Goal: Task Accomplishment & Management: Use online tool/utility

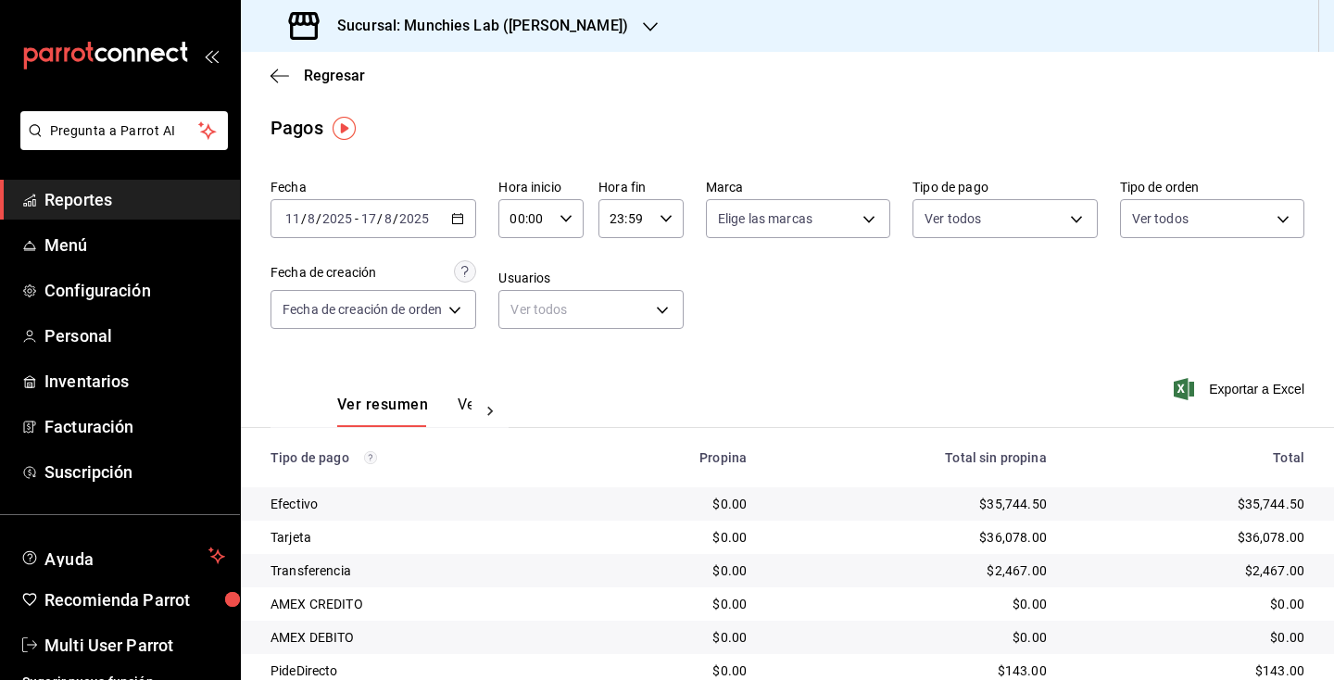
scroll to position [170, 0]
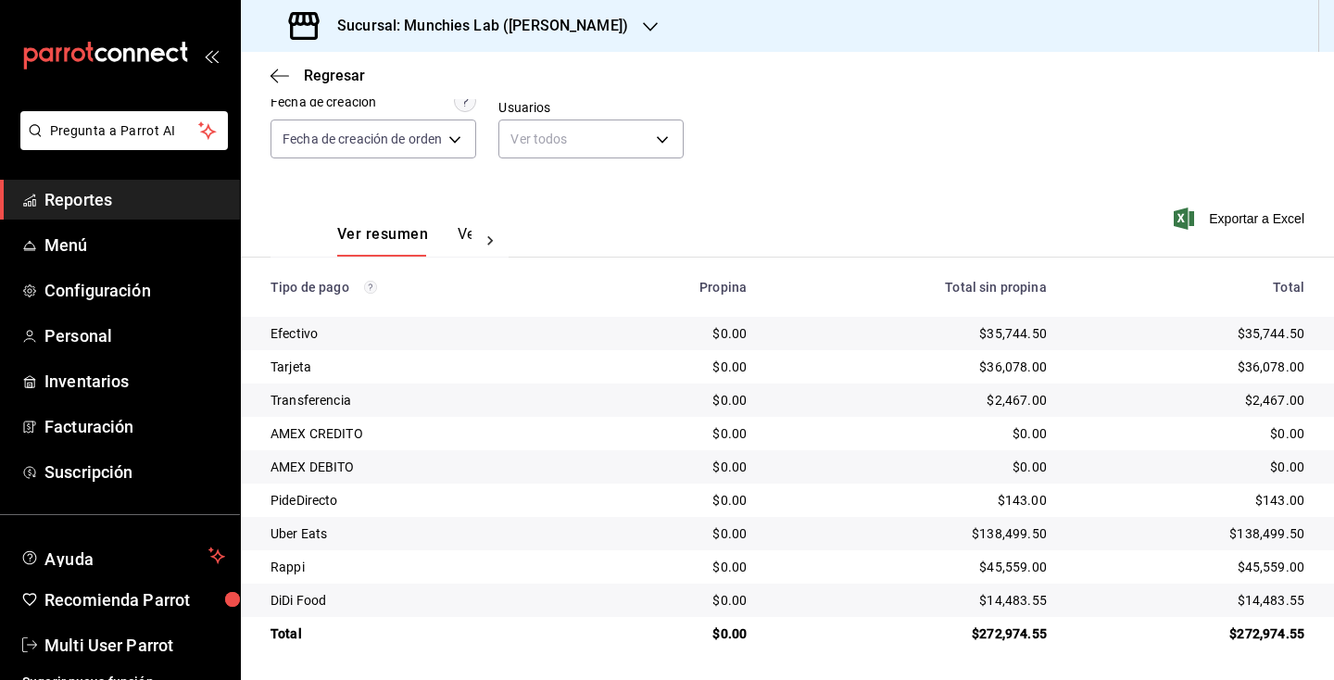
click at [1275, 339] on div "$35,744.50" at bounding box center [1191, 333] width 228 height 19
click at [1275, 338] on div "$35,744.50" at bounding box center [1191, 333] width 228 height 19
copy div "35,744.50"
click at [1266, 366] on div "$36,078.00" at bounding box center [1191, 367] width 228 height 19
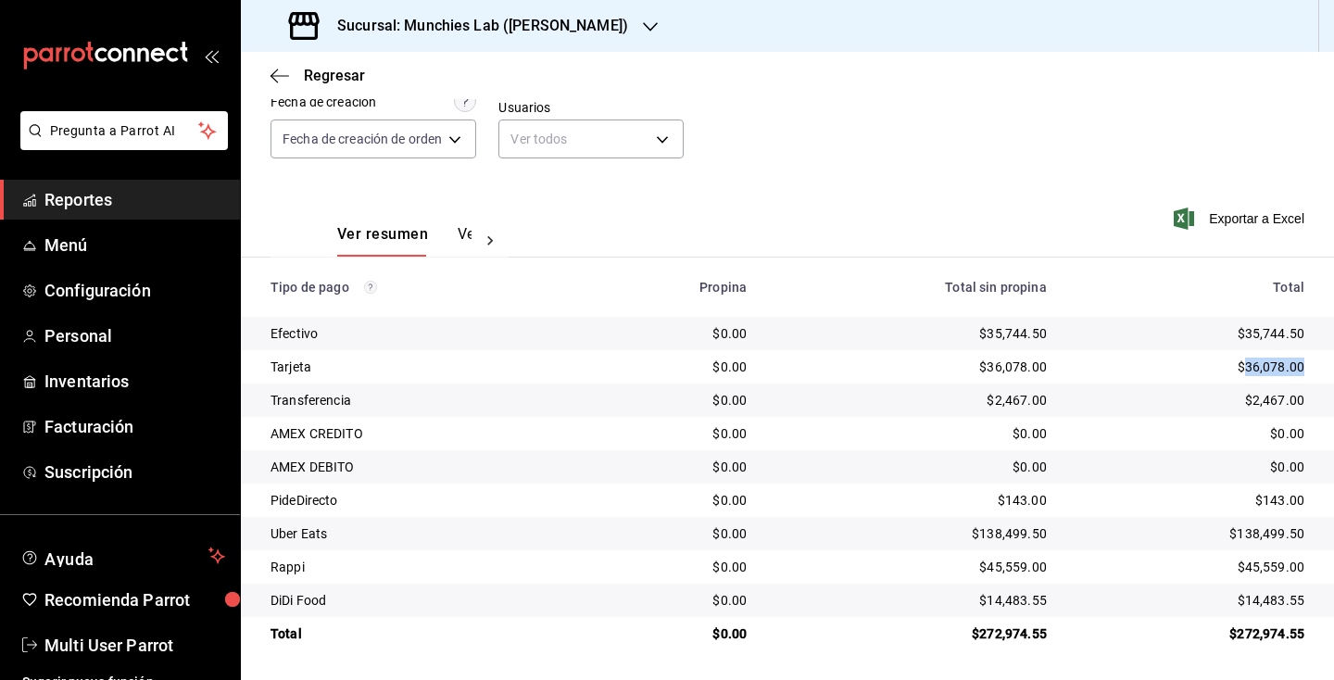
copy div "36,078.00"
click at [1281, 500] on div "$143.00" at bounding box center [1191, 500] width 228 height 19
copy div "143.00"
click at [1278, 537] on div "$138,499.50" at bounding box center [1191, 533] width 228 height 19
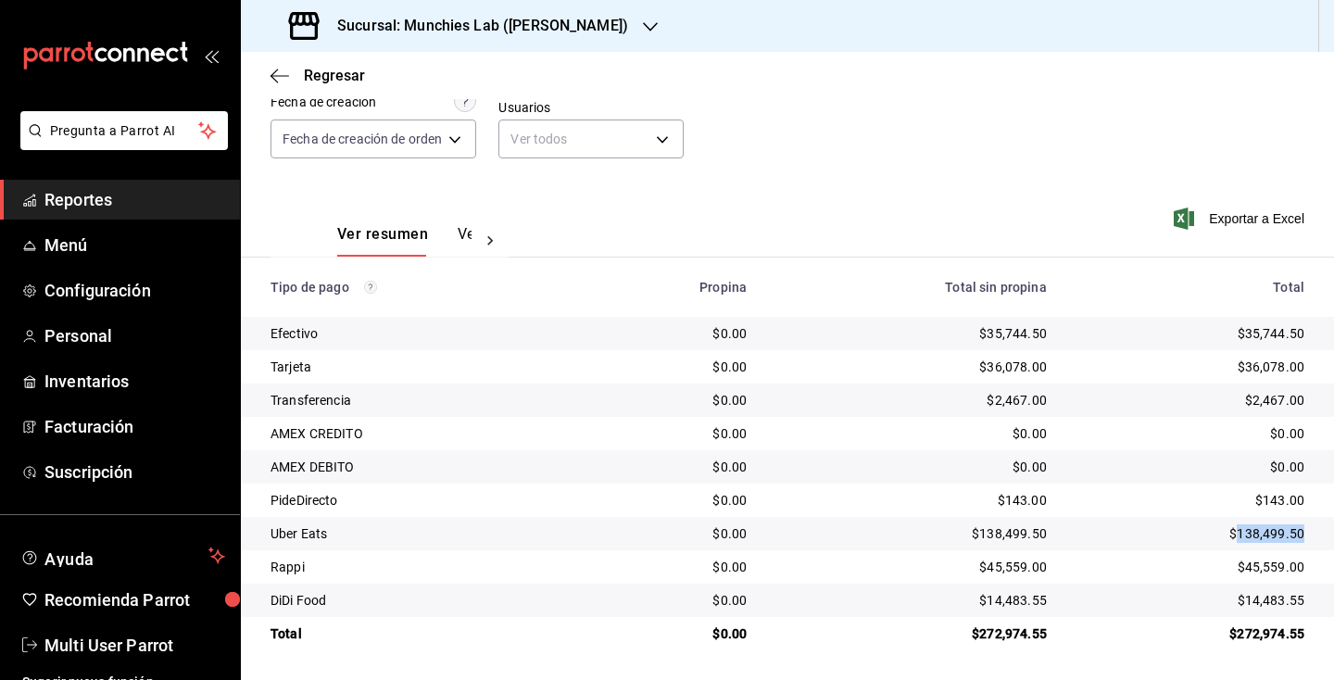
click at [1278, 537] on div "$138,499.50" at bounding box center [1191, 533] width 228 height 19
copy div "138,499.50"
click at [1275, 573] on div "$45,559.00" at bounding box center [1191, 567] width 228 height 19
copy div "45,559.00"
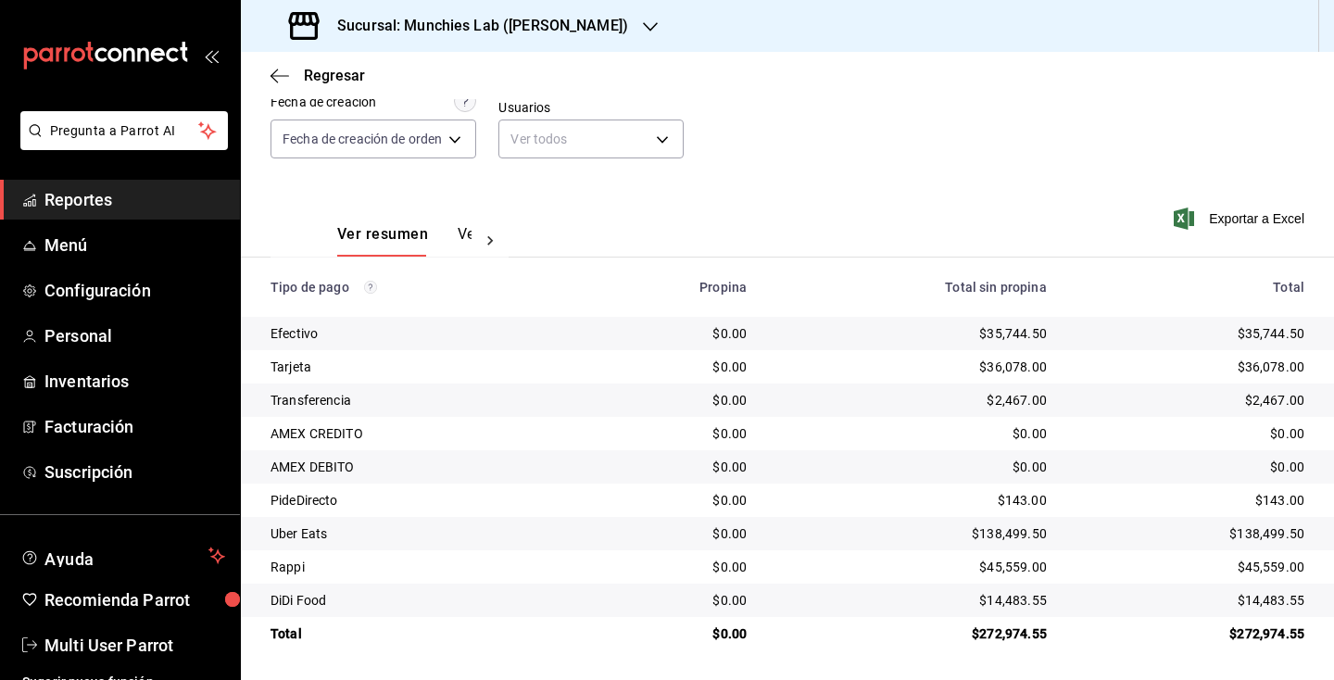
click at [1287, 609] on div "$14,483.55" at bounding box center [1191, 600] width 228 height 19
copy div "14,483.55"
click at [1262, 398] on div "$2,467.00" at bounding box center [1191, 400] width 228 height 19
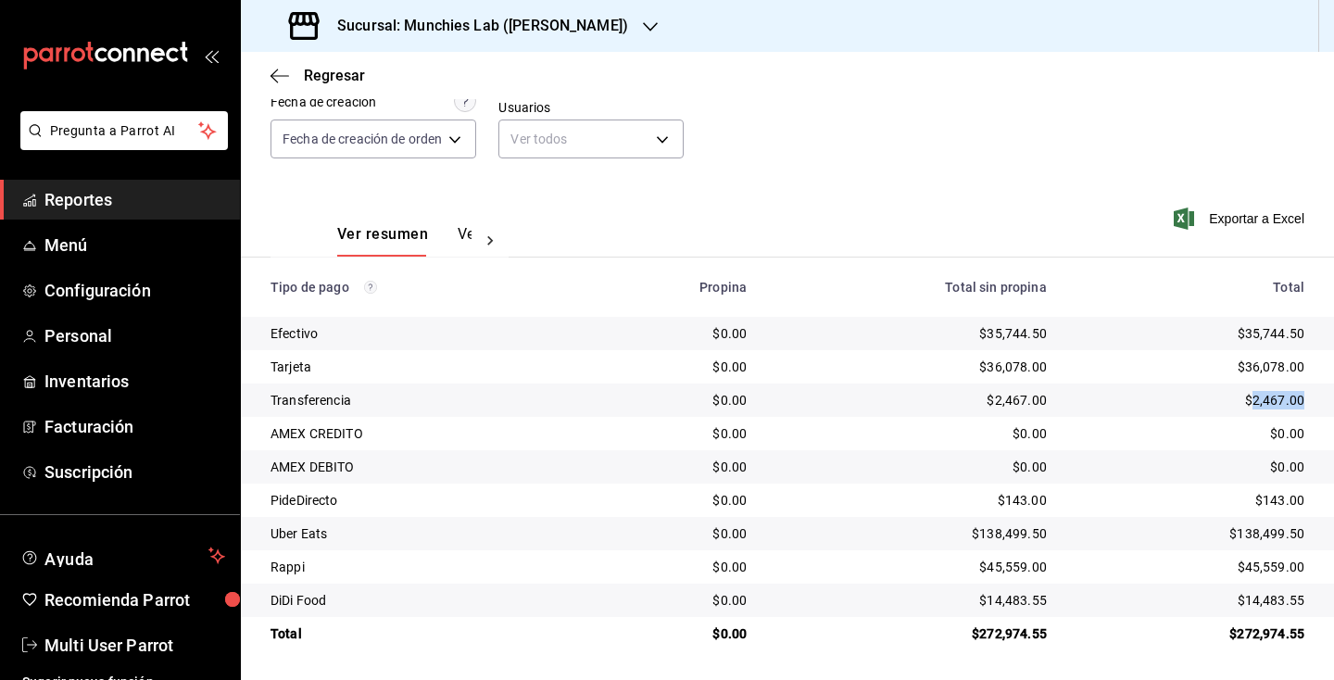
copy div "2,467.00"
click at [507, 35] on h3 "Sucursal: Munchies Lab ([PERSON_NAME])" at bounding box center [475, 26] width 306 height 22
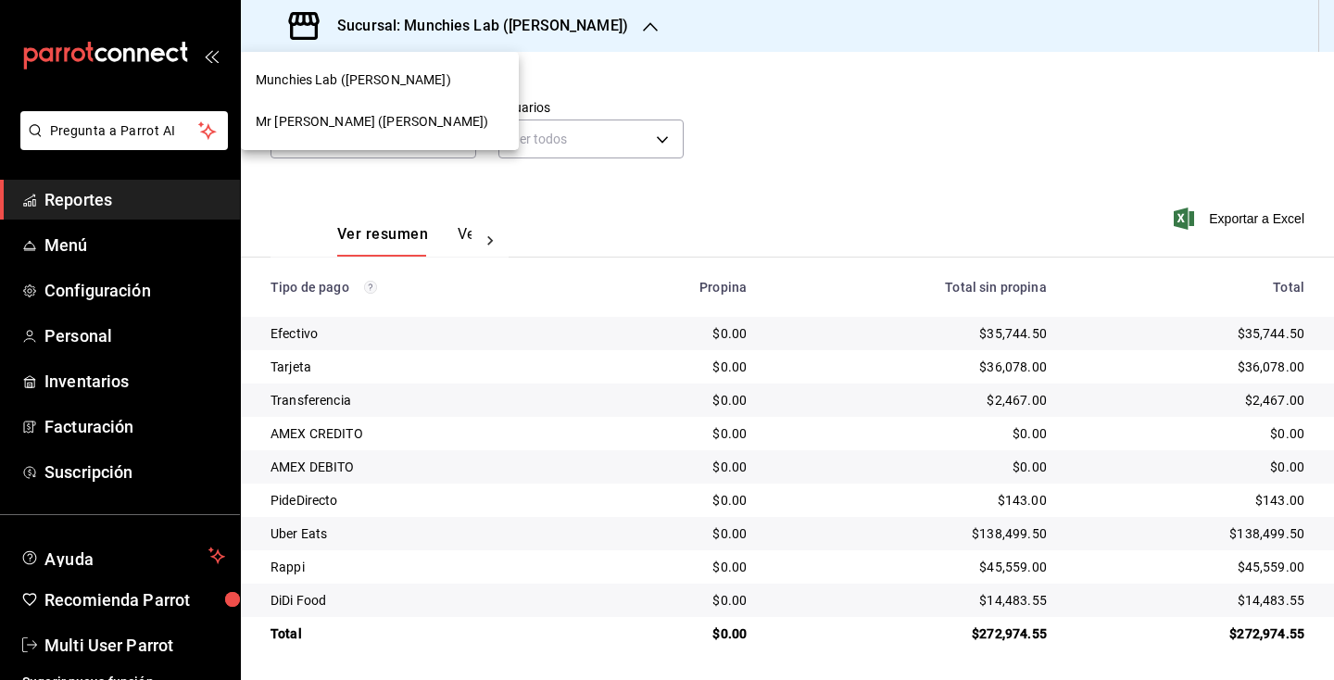
click at [411, 120] on span "Mr [PERSON_NAME] ([PERSON_NAME])" at bounding box center [372, 121] width 233 height 19
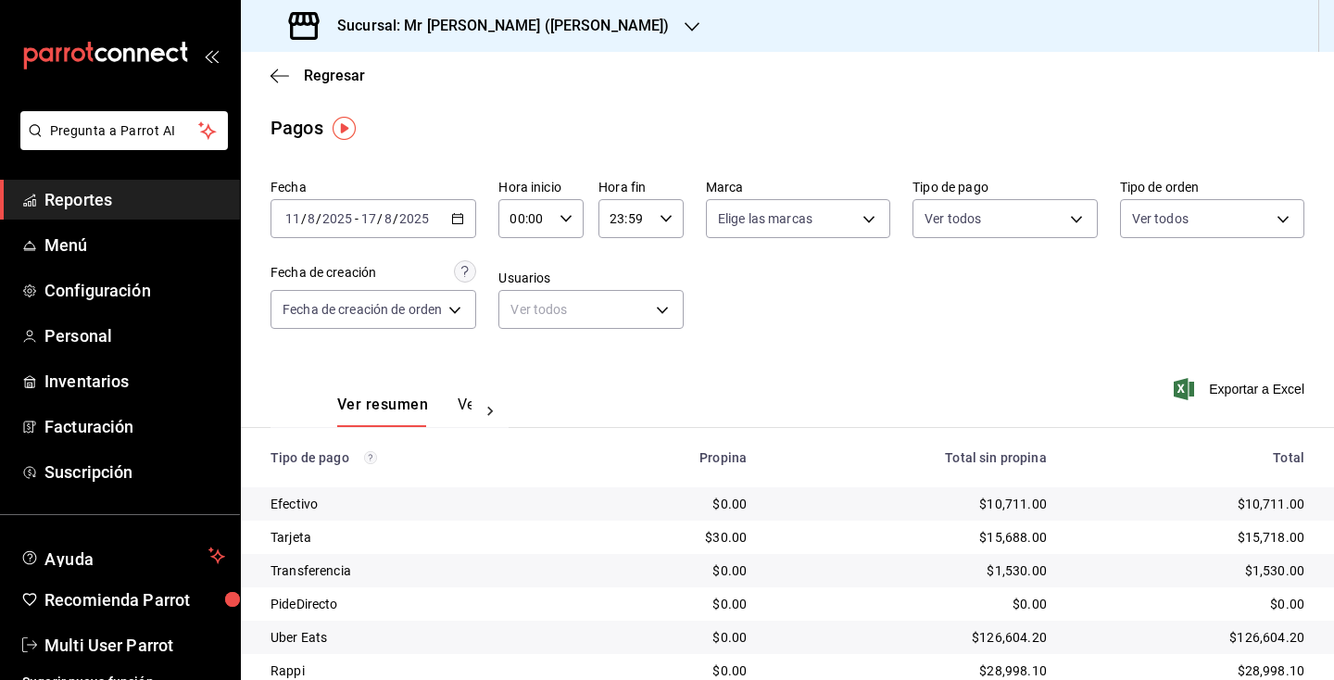
scroll to position [137, 0]
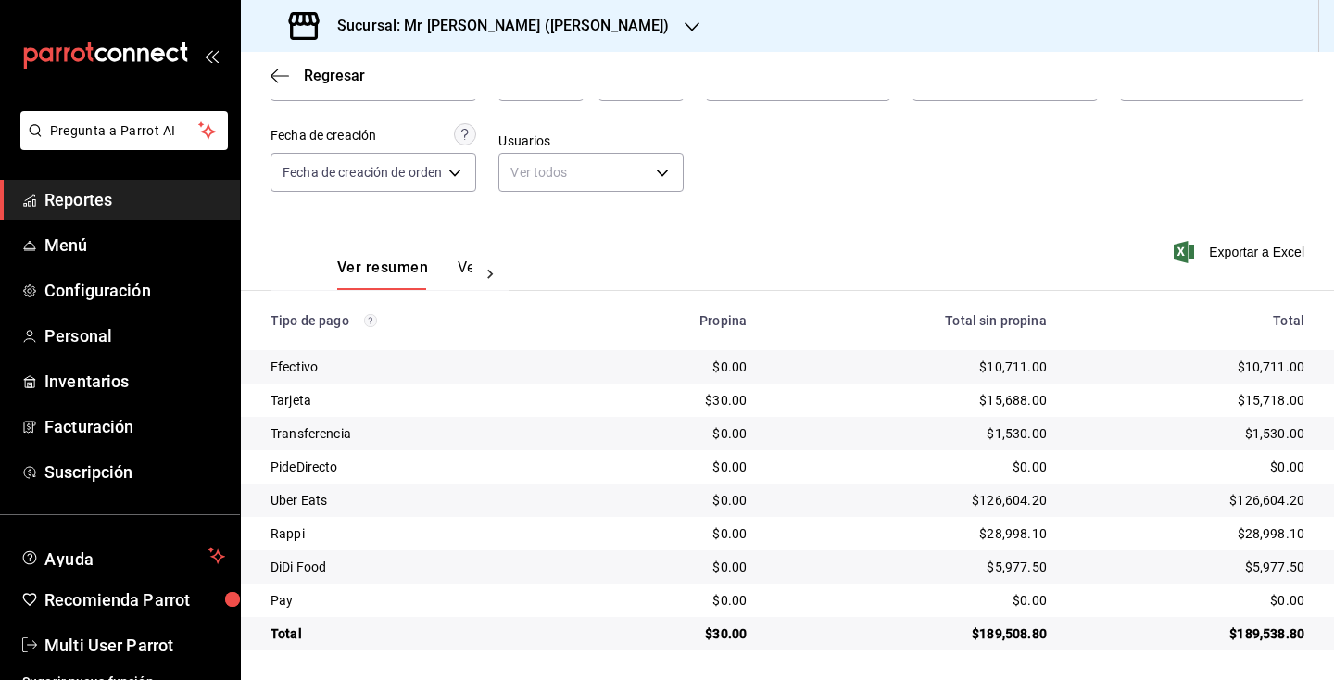
click at [1271, 367] on div "$10,711.00" at bounding box center [1191, 367] width 228 height 19
copy div "10,711.00"
click at [1277, 393] on div "$15,718.00" at bounding box center [1191, 400] width 228 height 19
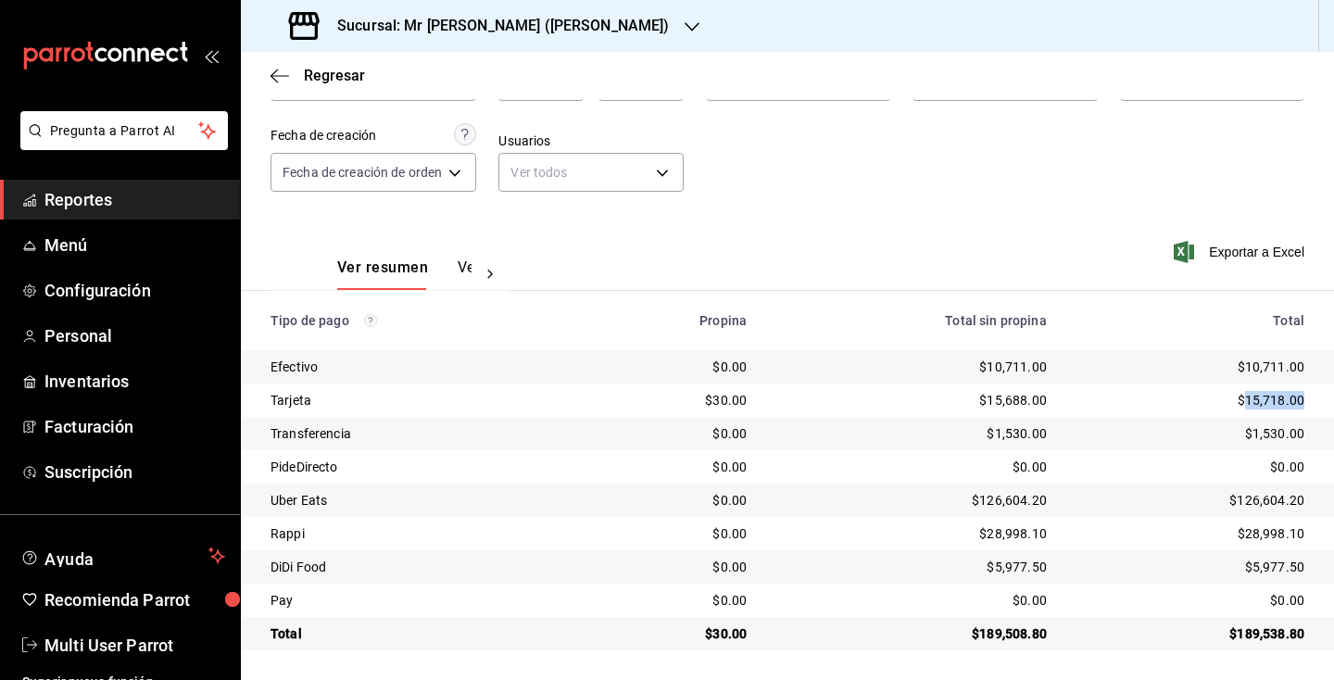
copy div "15,718.00"
click at [1258, 501] on div "$126,604.20" at bounding box center [1191, 500] width 228 height 19
copy div "$126,604.20"
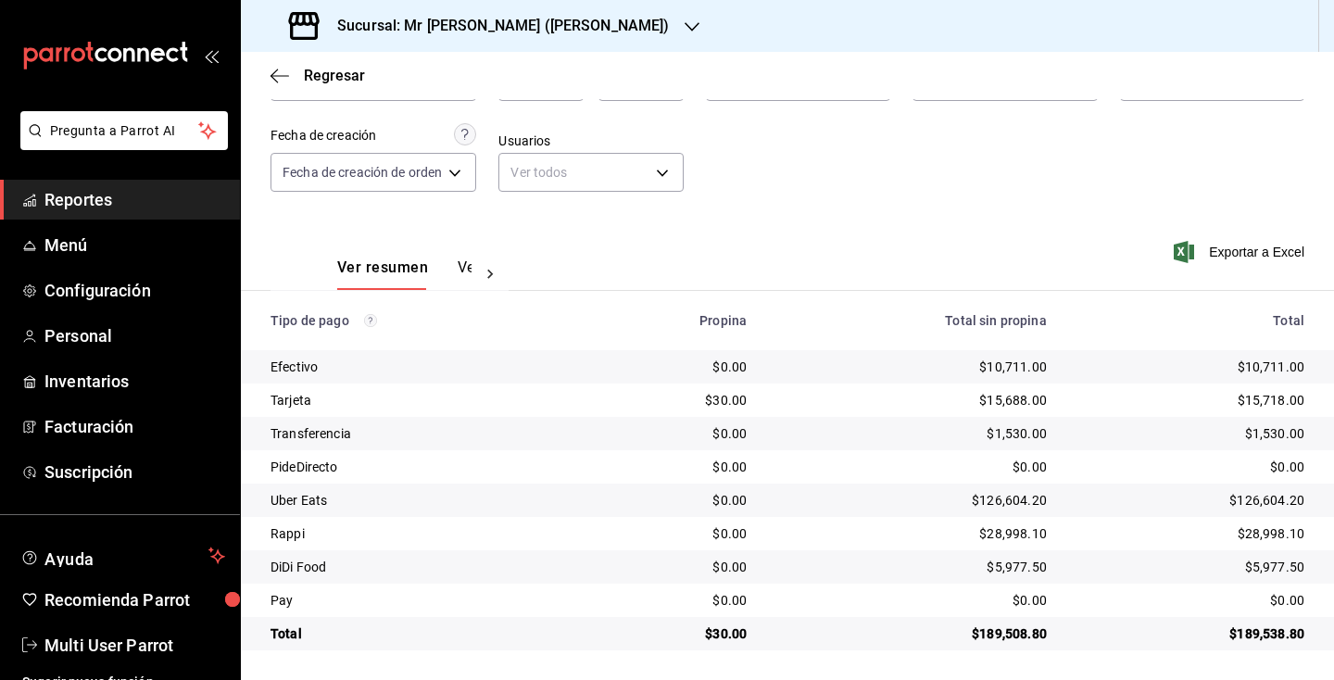
click at [1267, 537] on div "$28,998.10" at bounding box center [1191, 533] width 228 height 19
click at [1271, 564] on div "$5,977.50" at bounding box center [1191, 567] width 228 height 19
click at [121, 237] on span "Menú" at bounding box center [134, 245] width 181 height 25
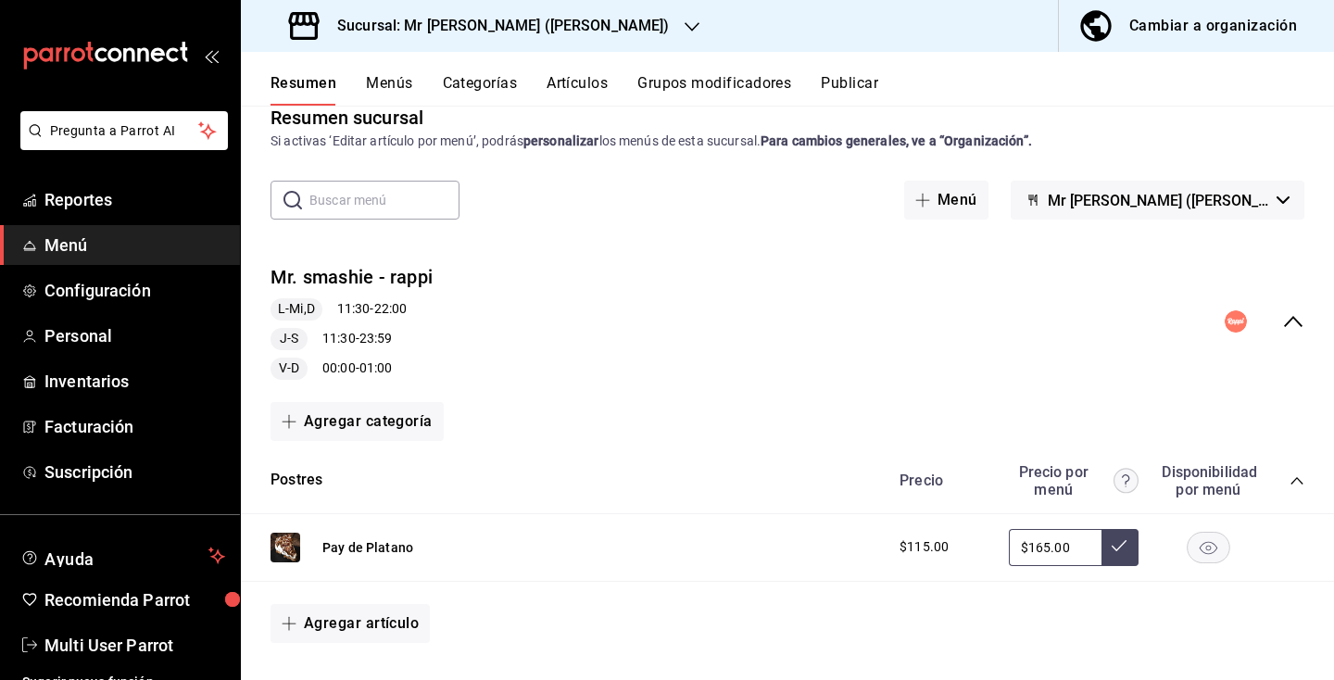
scroll to position [31, 0]
click at [1284, 206] on button "Mr [PERSON_NAME] ([PERSON_NAME])" at bounding box center [1158, 201] width 294 height 39
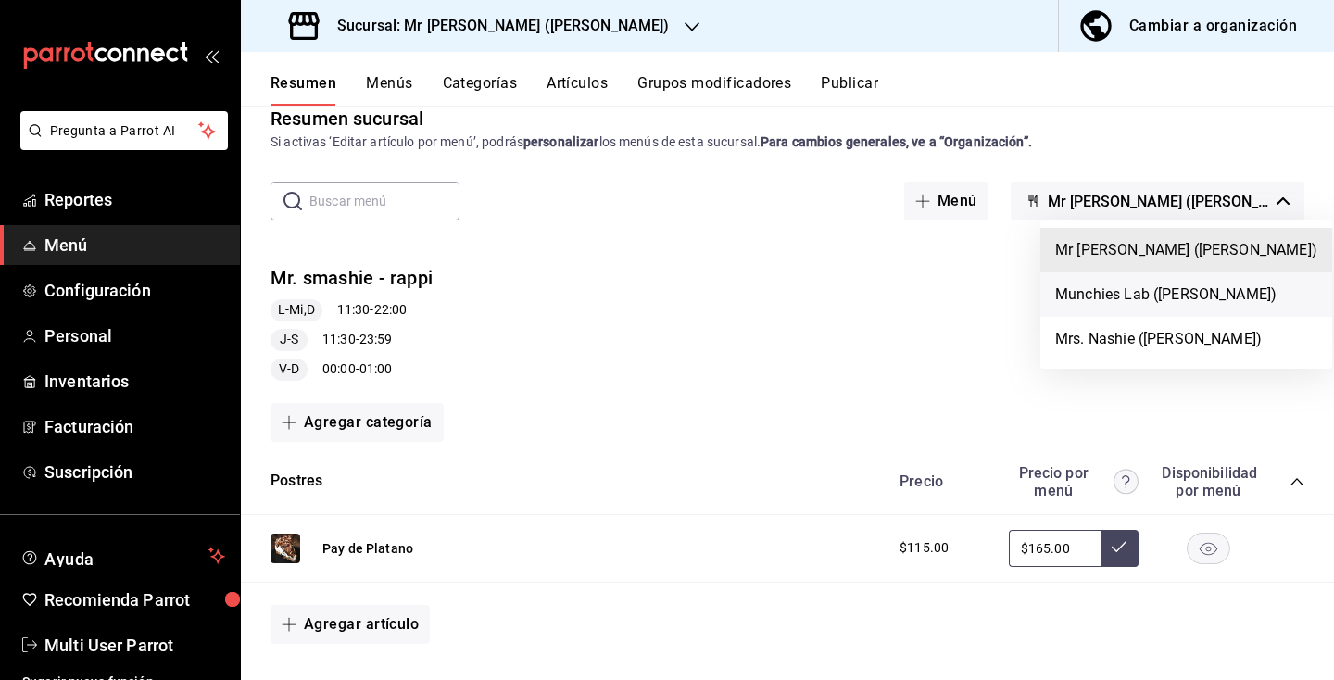
click at [1165, 297] on li "Munchies Lab ([PERSON_NAME])" at bounding box center [1186, 294] width 292 height 44
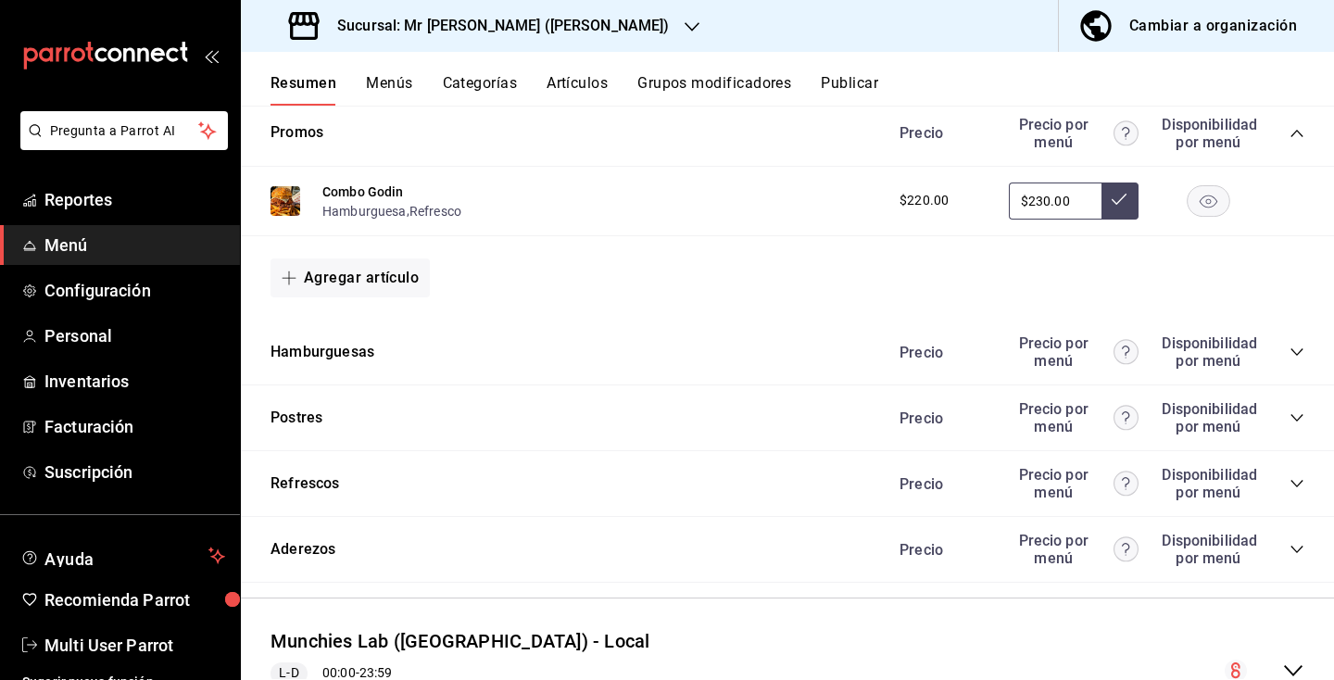
scroll to position [1611, 0]
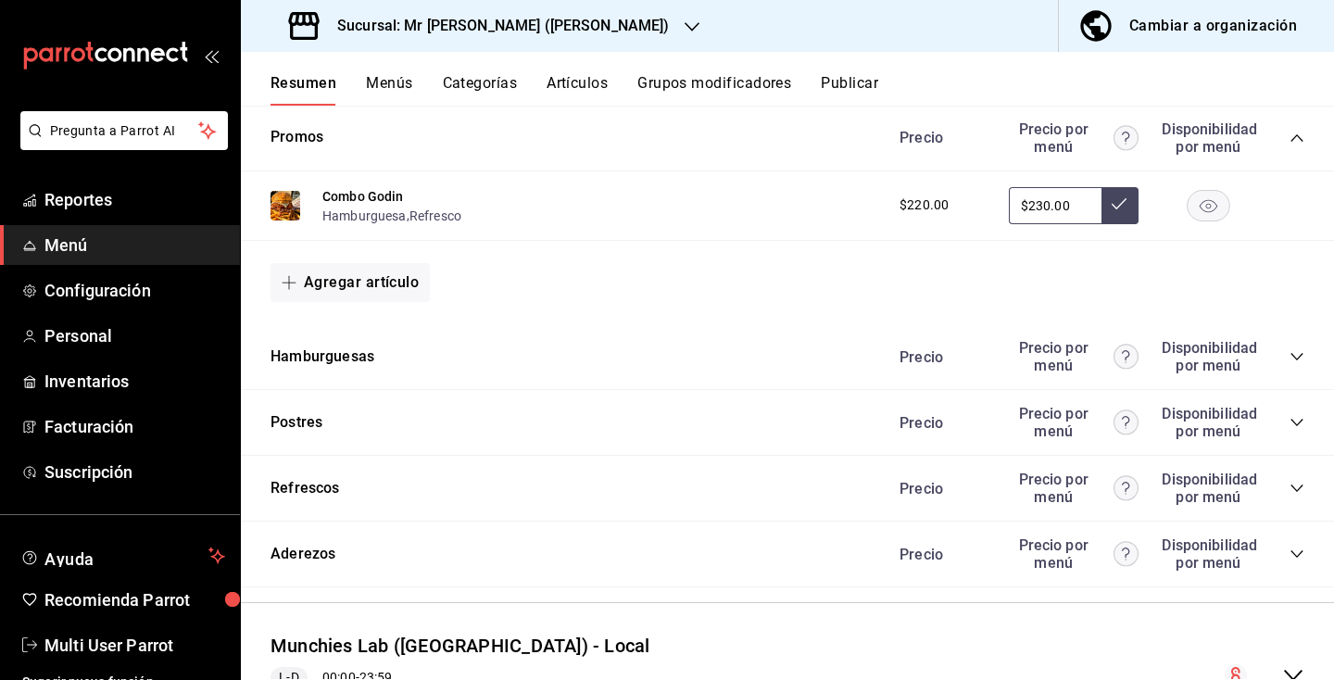
click at [1046, 224] on input "$230.00" at bounding box center [1055, 205] width 93 height 37
click at [1127, 211] on icon at bounding box center [1119, 203] width 15 height 15
click at [444, 19] on h3 "Sucursal: Mr [PERSON_NAME] ([PERSON_NAME])" at bounding box center [495, 26] width 347 height 22
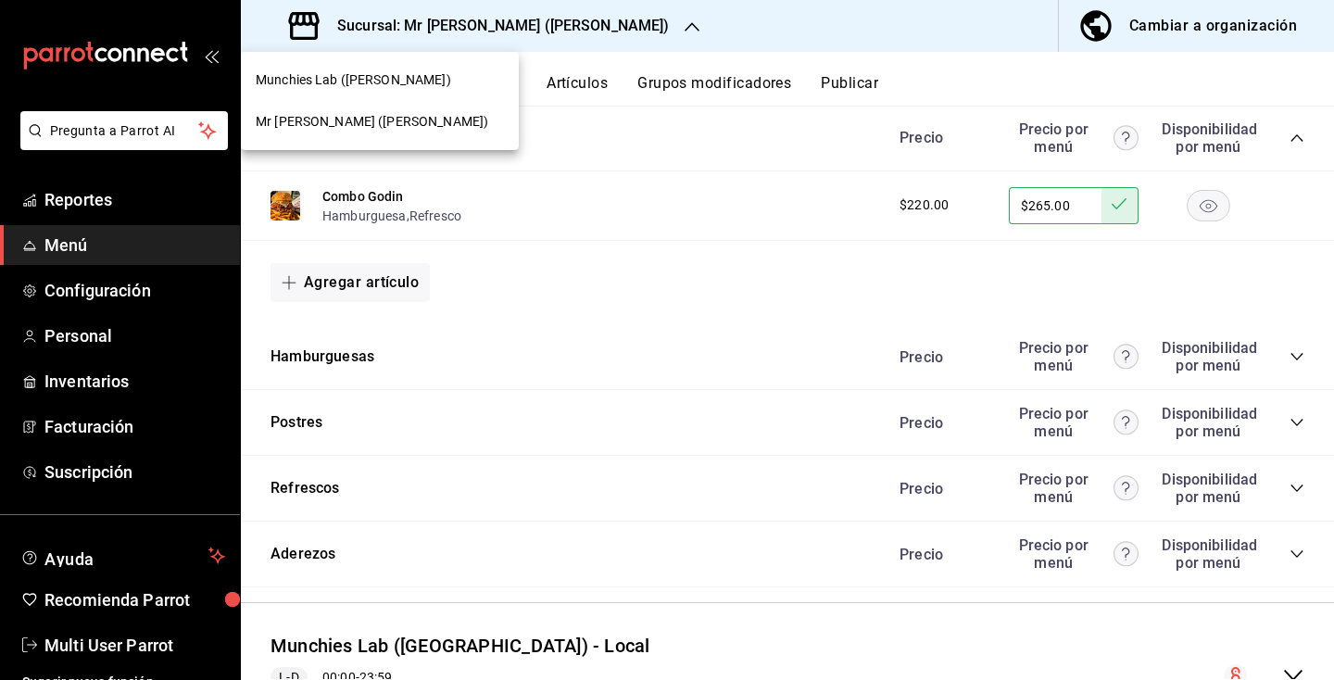
click at [1039, 227] on div at bounding box center [667, 340] width 1334 height 680
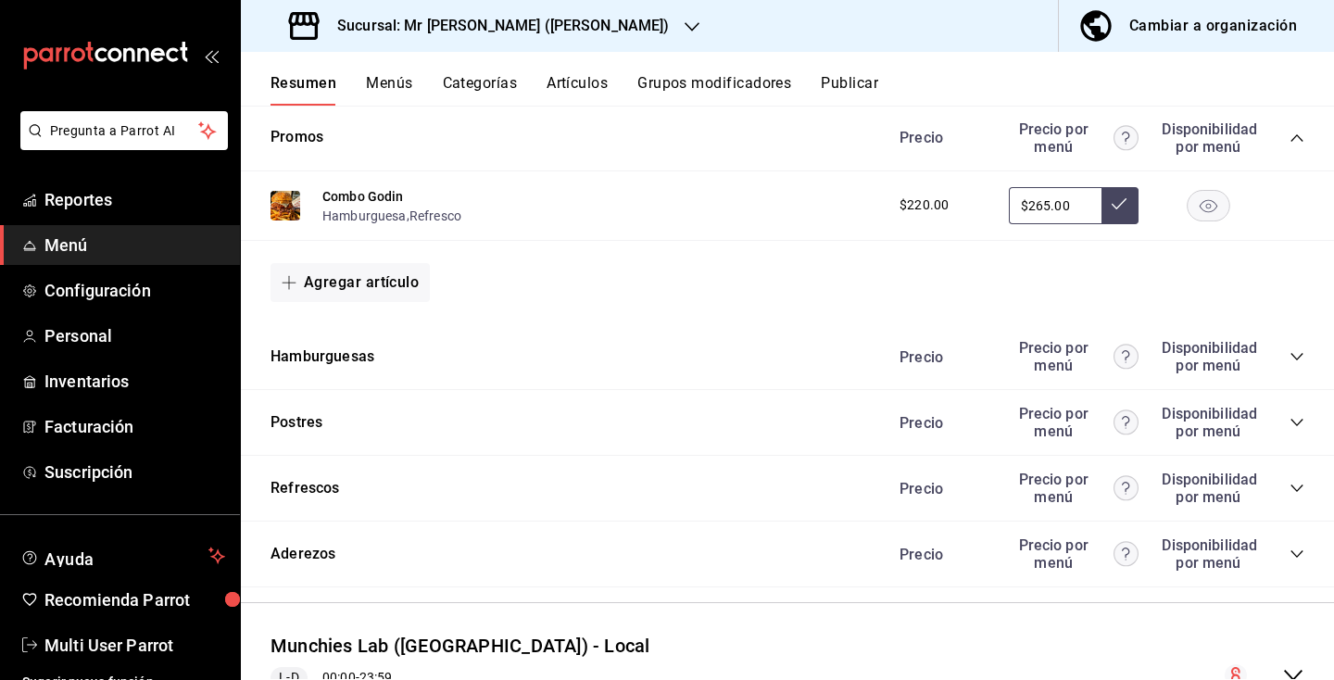
click at [1039, 224] on input "$265.00" at bounding box center [1055, 205] width 93 height 37
type input "$285.00"
click at [1127, 224] on button at bounding box center [1120, 205] width 37 height 37
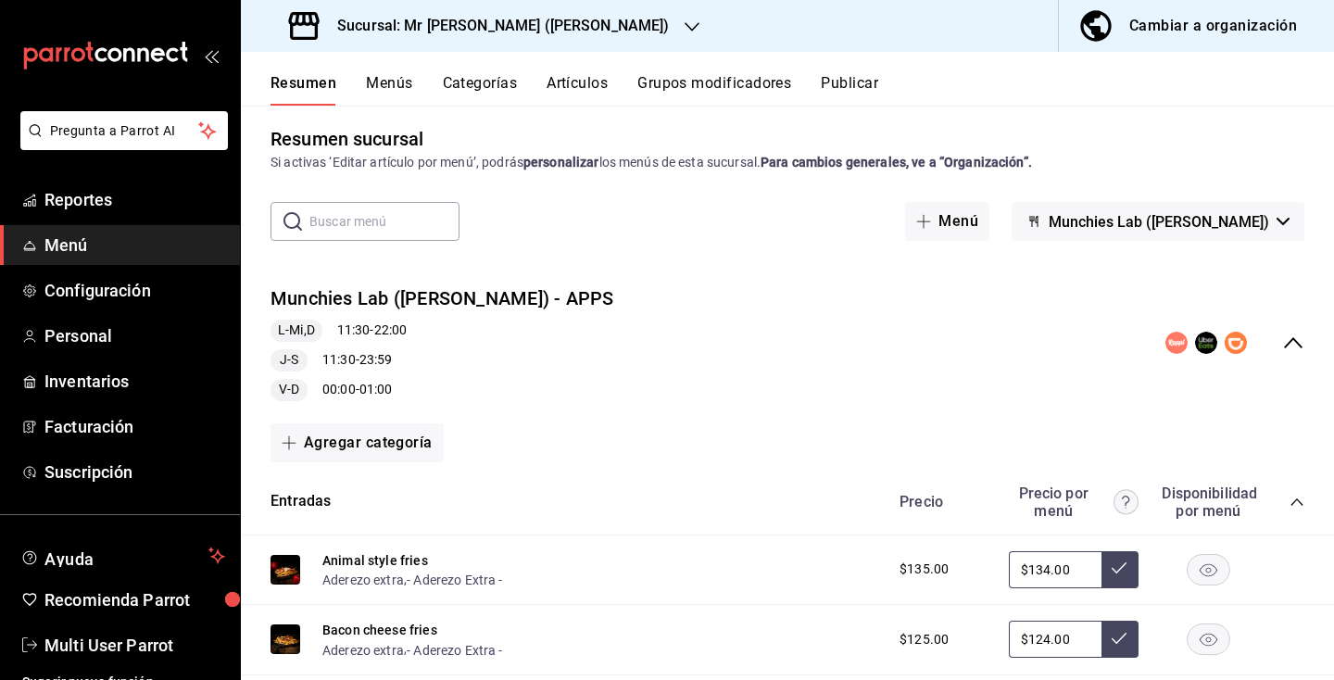
scroll to position [0, 0]
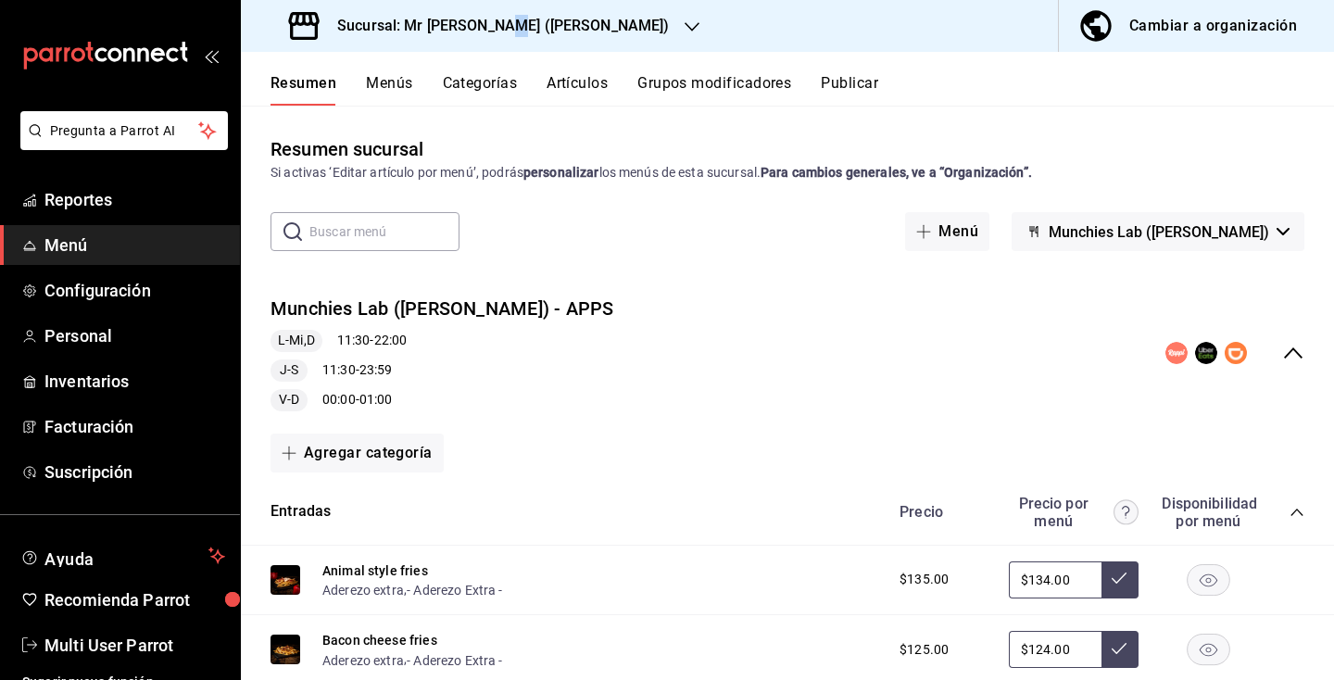
click at [506, 18] on h3 "Sucursal: Mr [PERSON_NAME] ([PERSON_NAME])" at bounding box center [495, 26] width 347 height 22
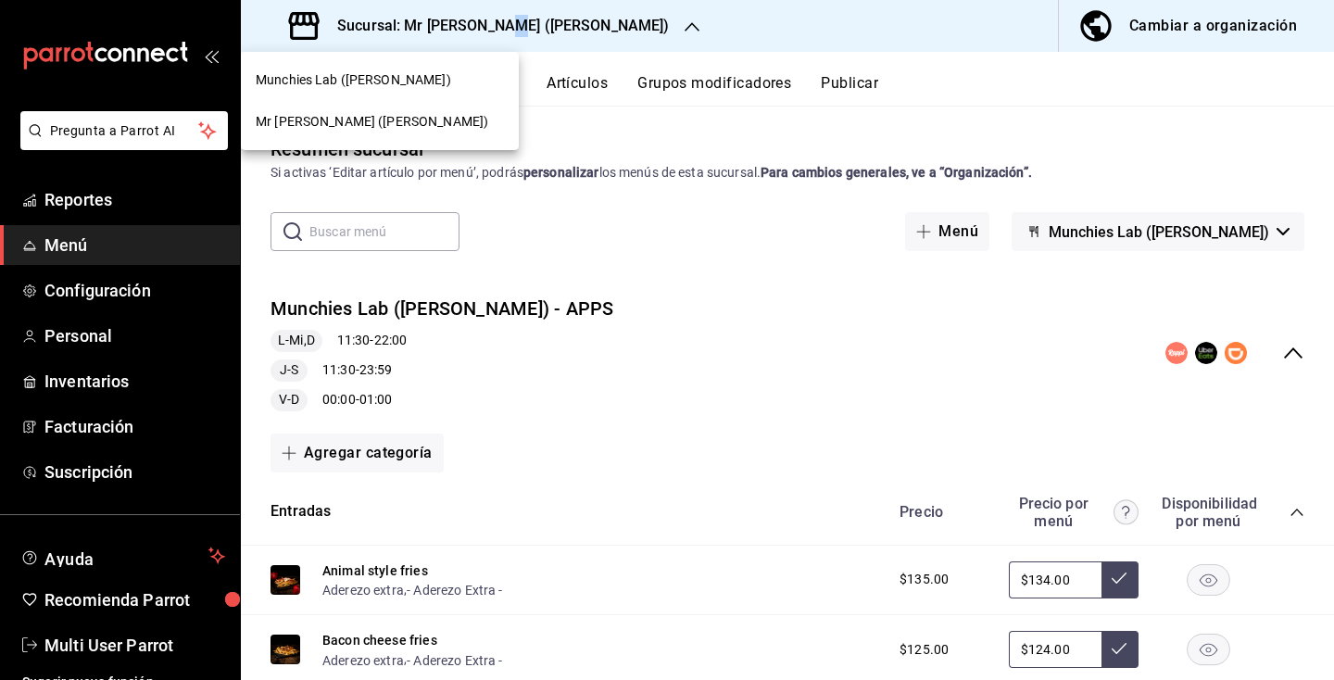
click at [371, 79] on span "Munchies Lab ([PERSON_NAME])" at bounding box center [353, 79] width 195 height 19
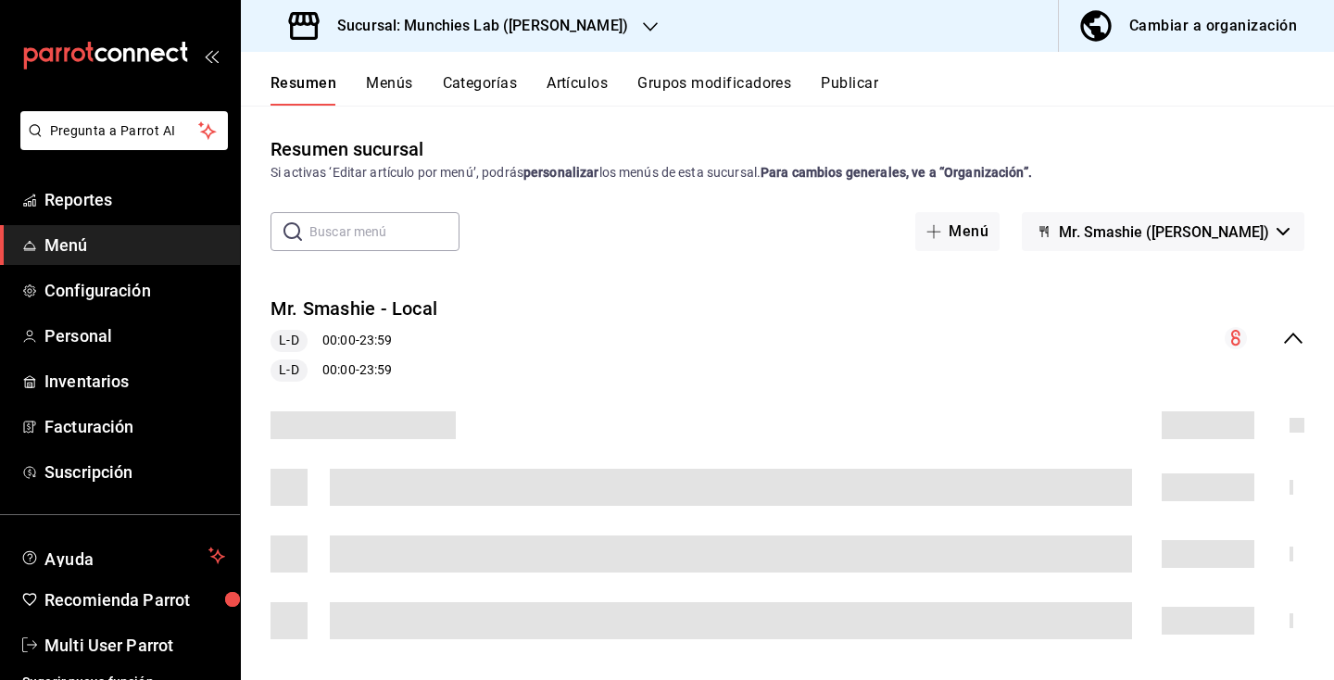
click at [1290, 229] on button "Mr. Smashie ([PERSON_NAME])" at bounding box center [1163, 231] width 283 height 39
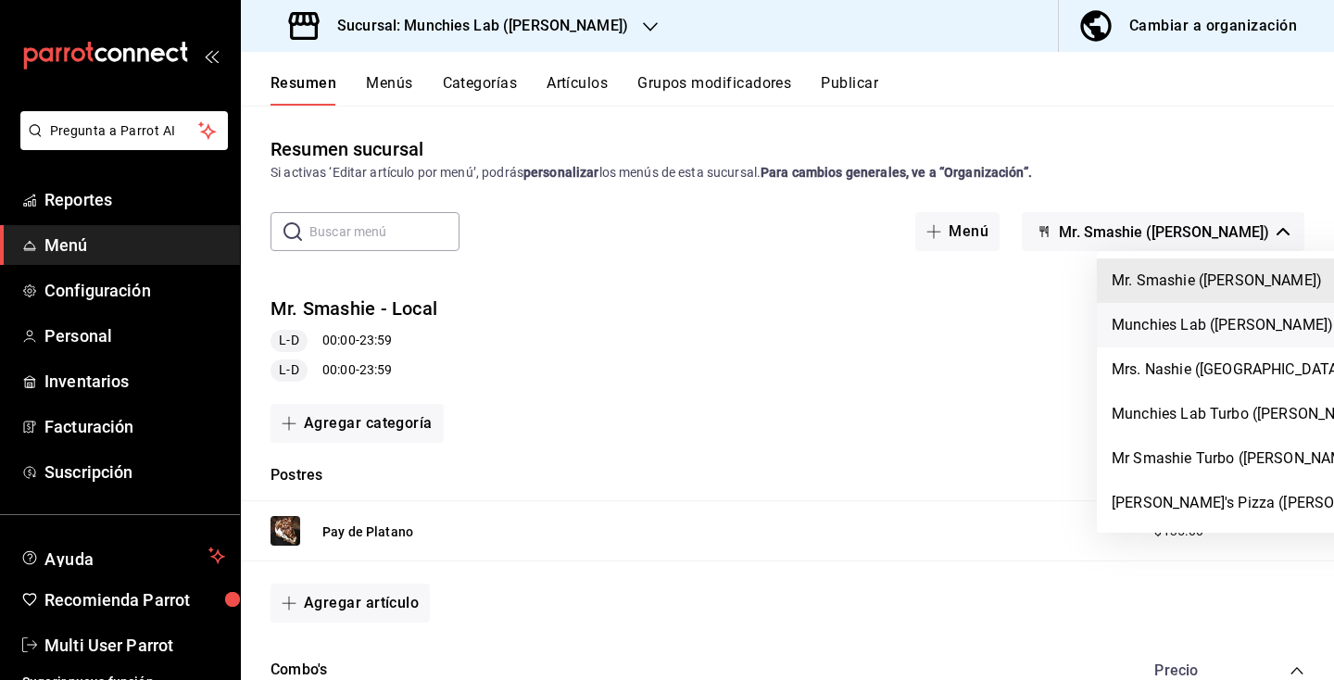
click at [1216, 322] on li "Munchies Lab ([PERSON_NAME])" at bounding box center [1257, 325] width 321 height 44
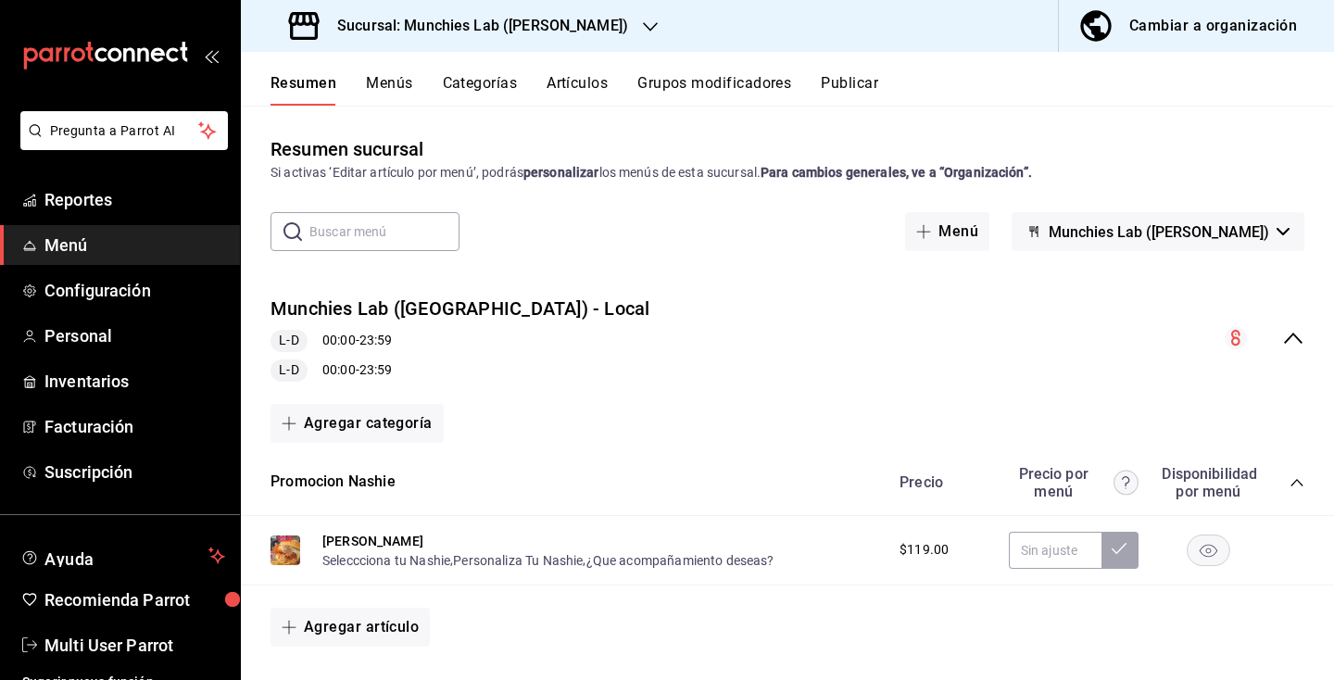
click at [1294, 332] on icon "collapse-menu-row" at bounding box center [1293, 338] width 22 height 22
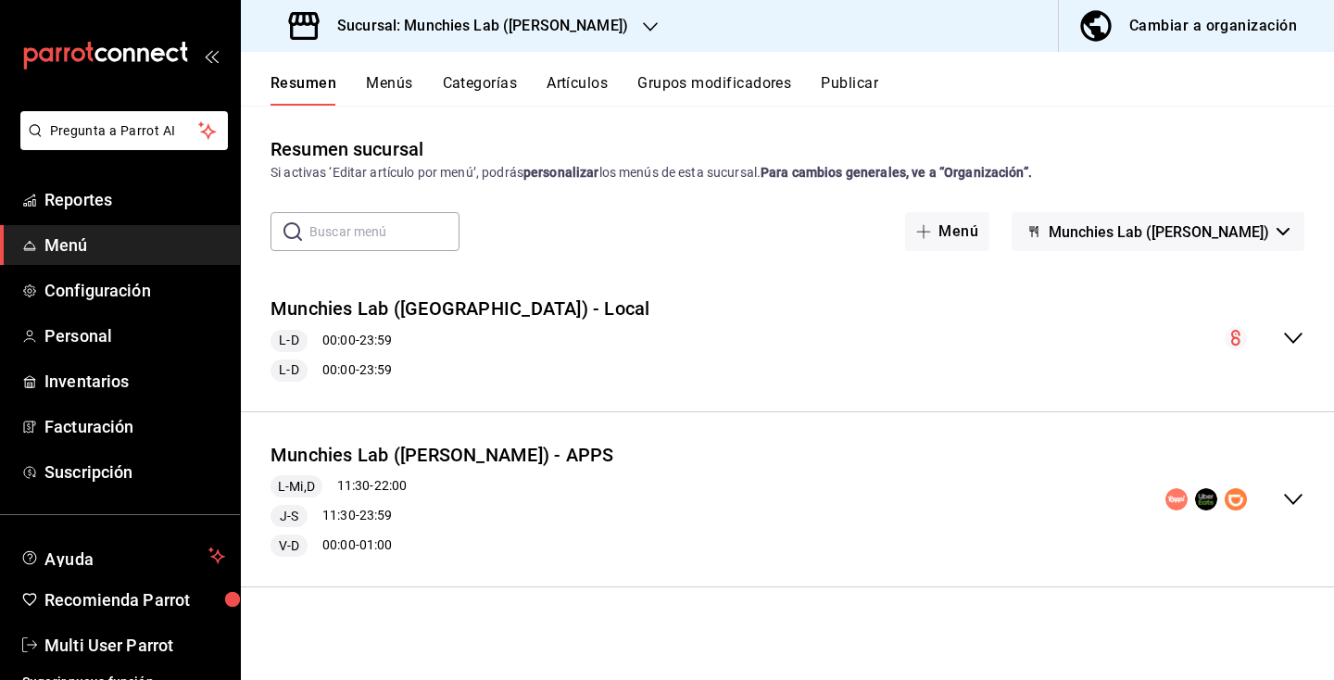
click at [1296, 492] on icon "collapse-menu-row" at bounding box center [1293, 499] width 22 height 22
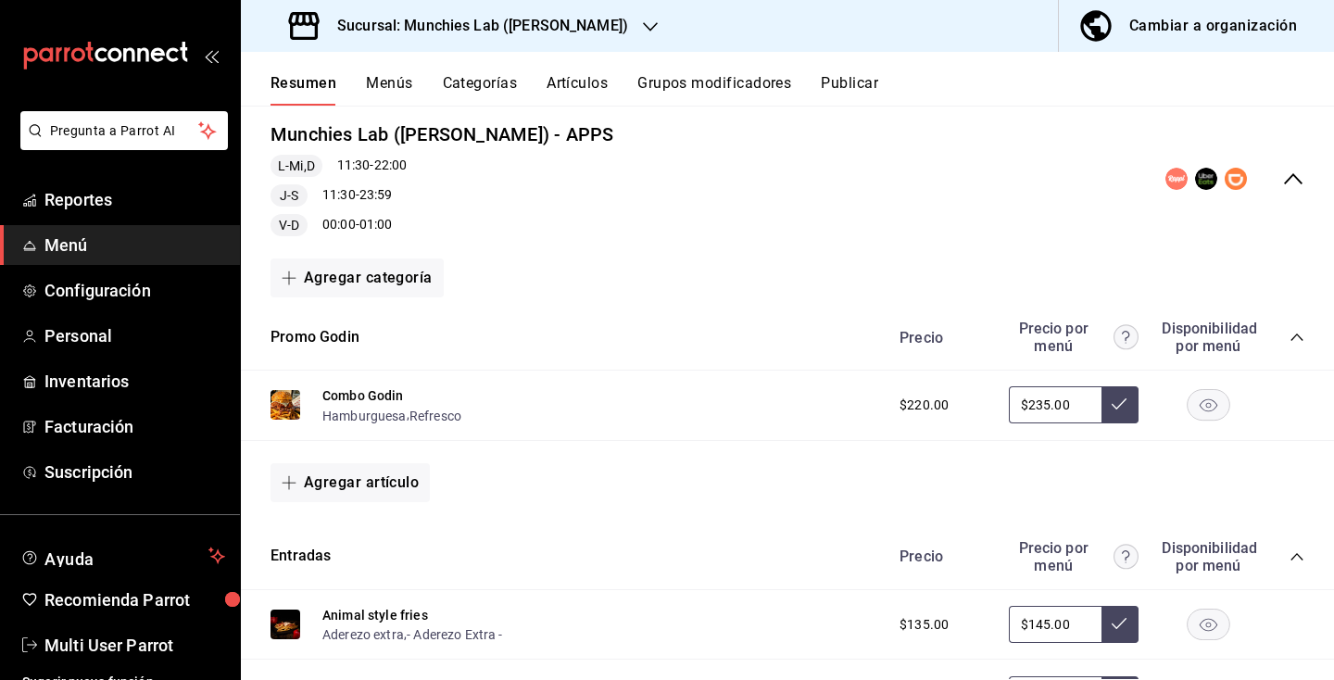
scroll to position [475, 0]
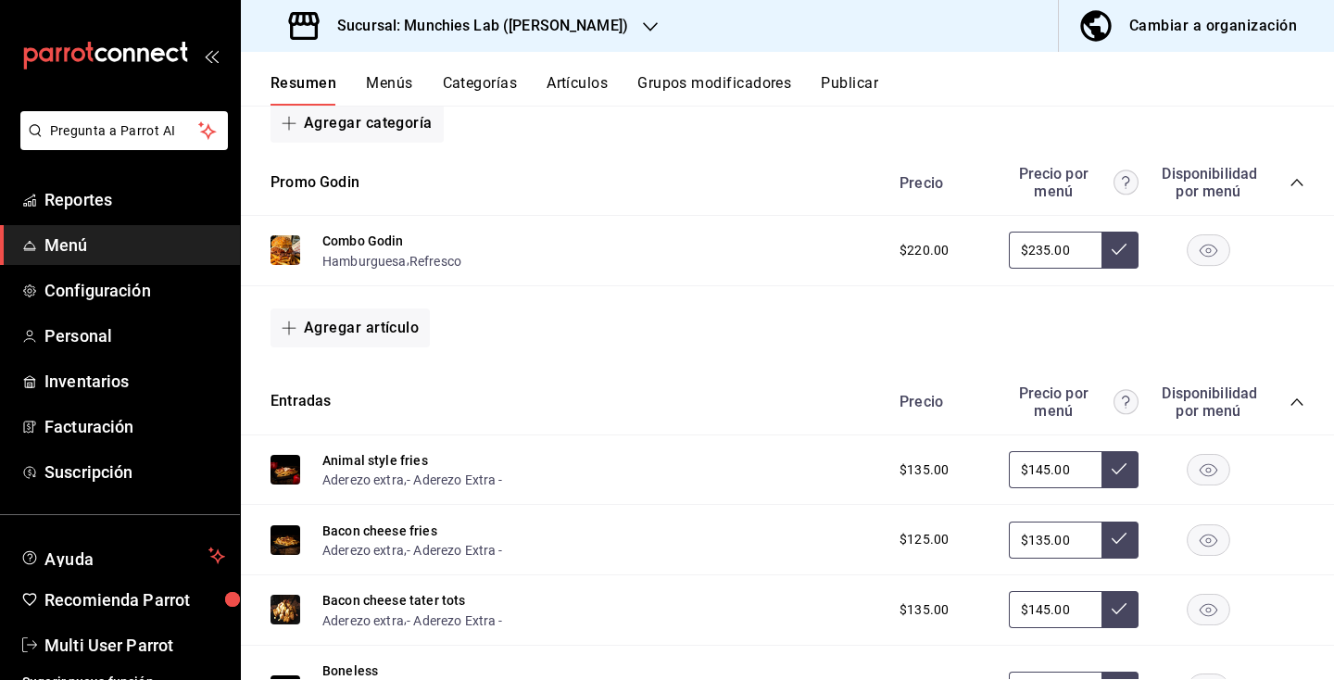
click at [1045, 251] on input "$235.00" at bounding box center [1055, 250] width 93 height 37
type input "$285.00"
click at [1115, 259] on button at bounding box center [1120, 250] width 37 height 37
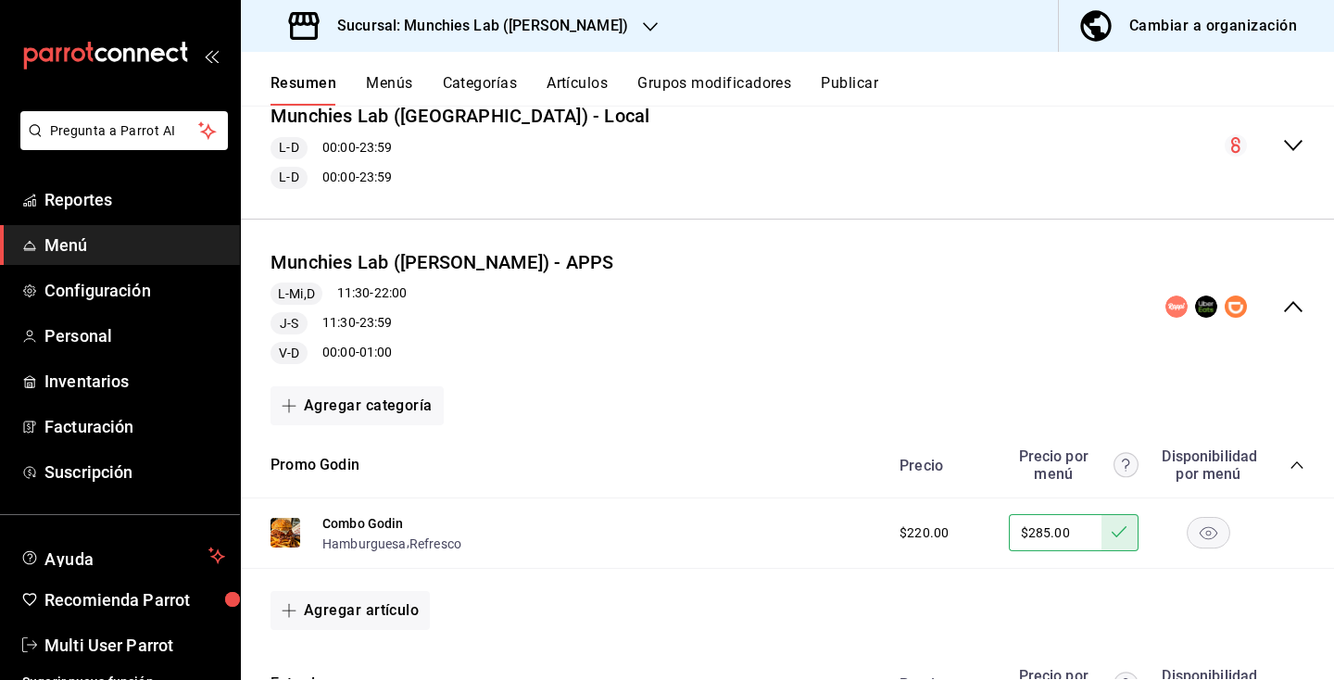
scroll to position [0, 0]
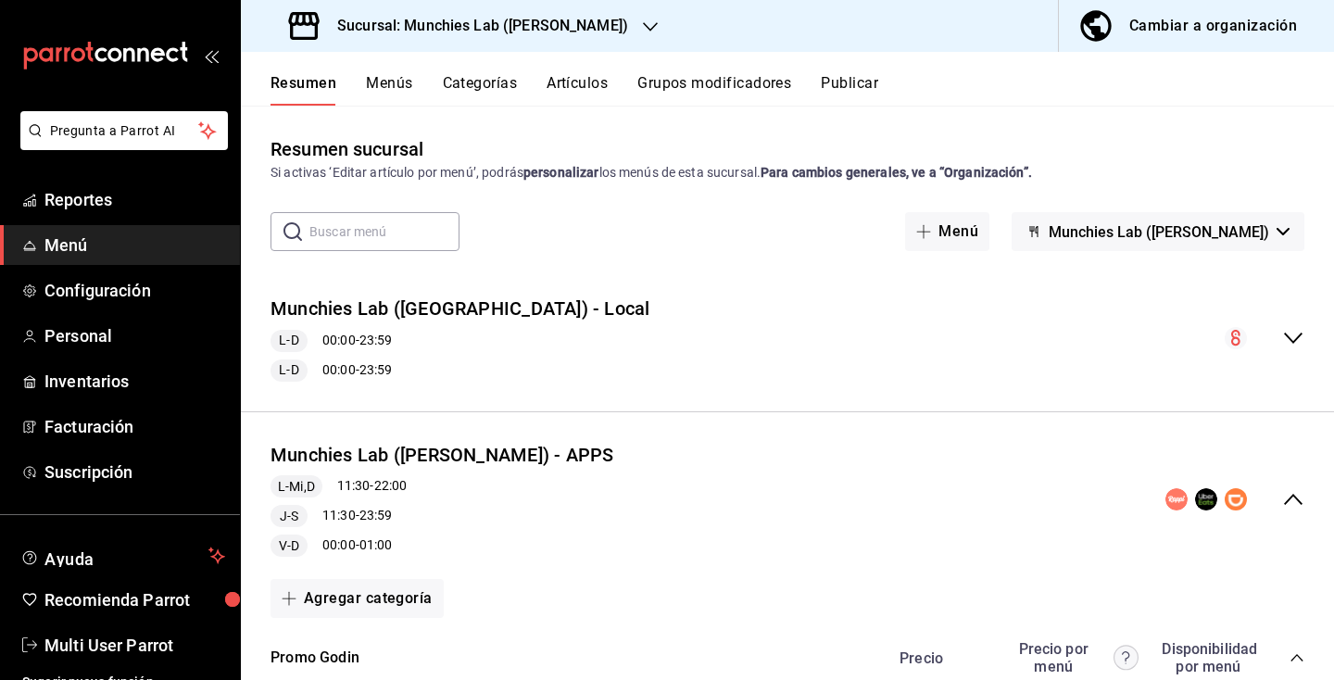
click at [859, 87] on button "Publicar" at bounding box center [849, 89] width 57 height 31
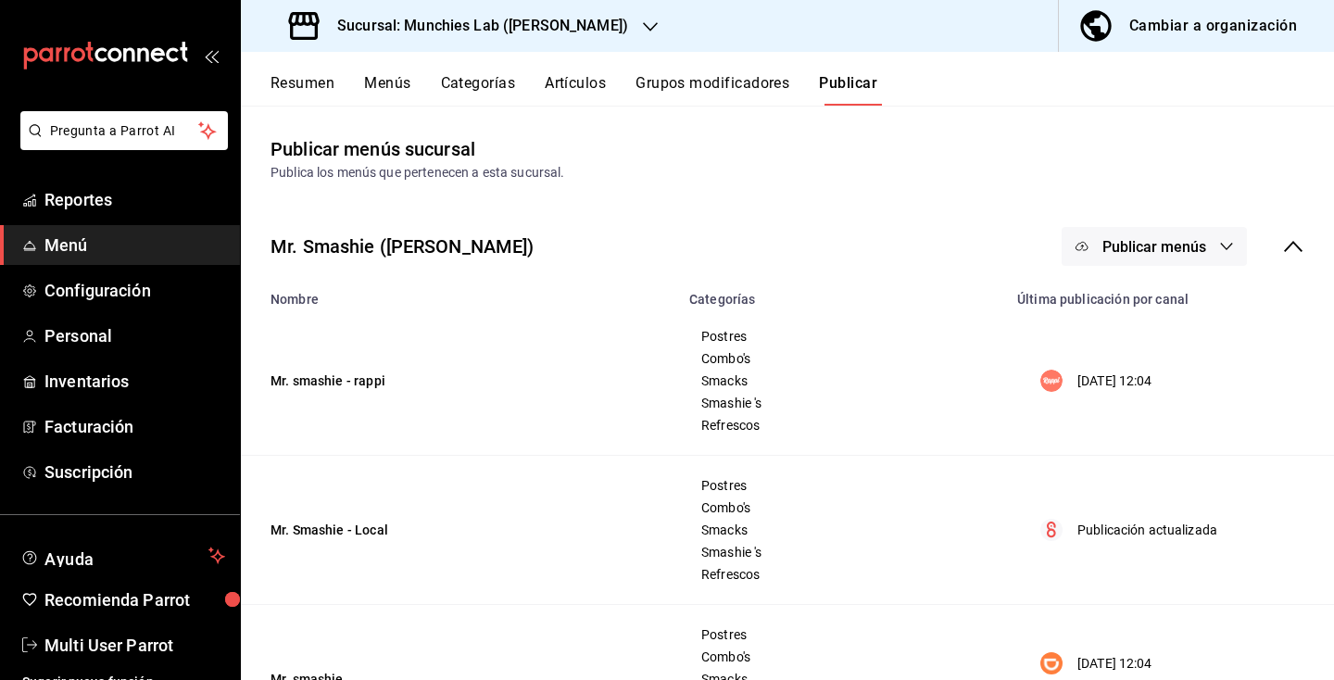
click at [1293, 252] on icon at bounding box center [1293, 246] width 22 height 22
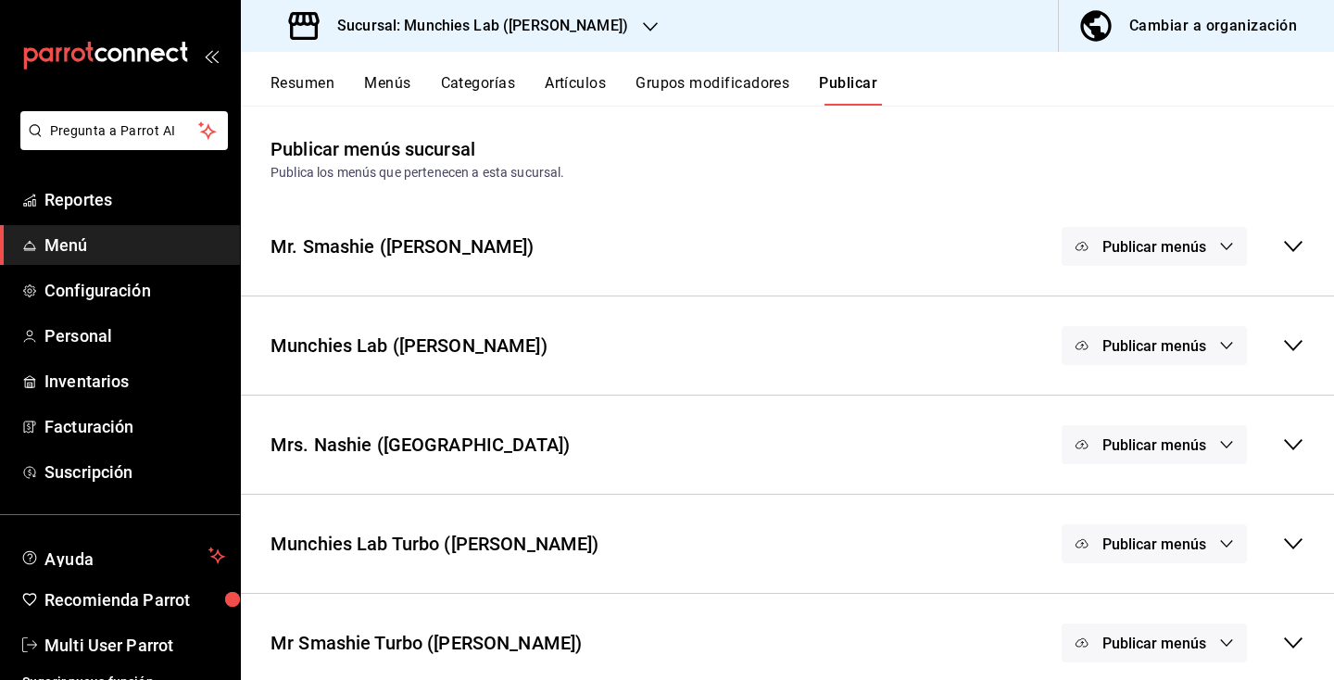
click at [1204, 360] on button "Publicar menús" at bounding box center [1154, 345] width 185 height 39
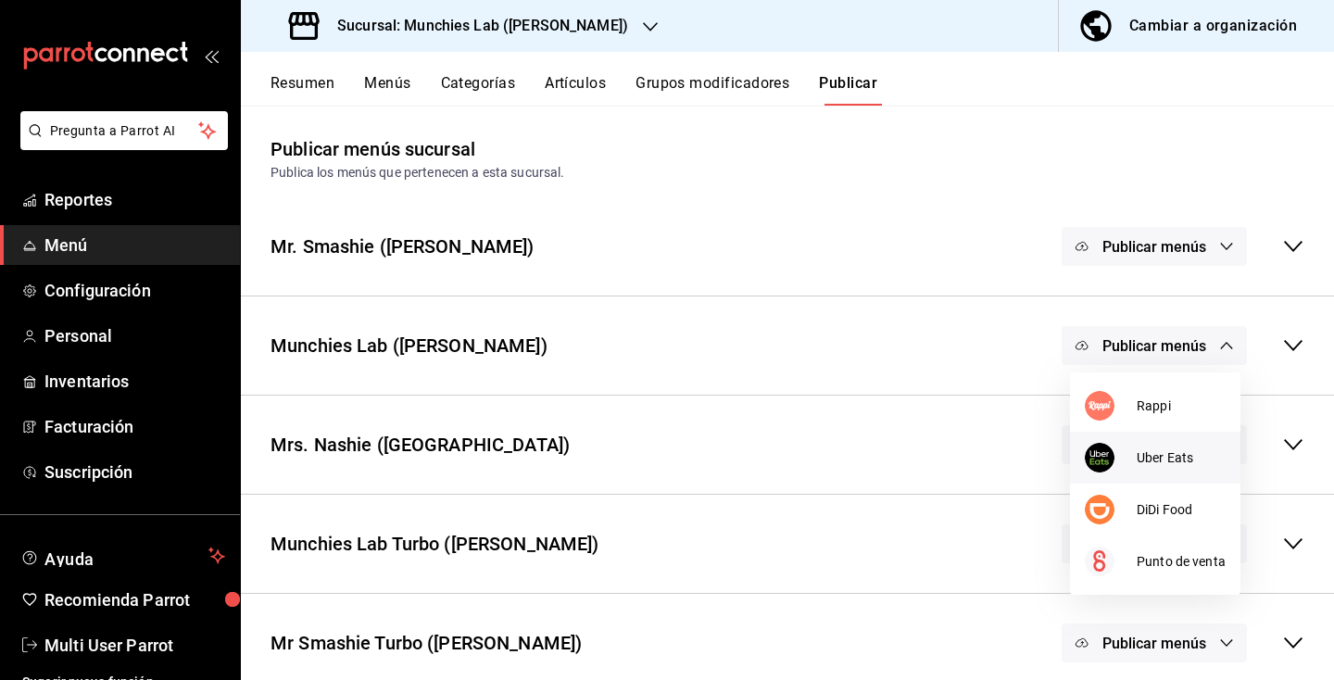
click at [1158, 455] on span "Uber Eats" at bounding box center [1181, 457] width 89 height 19
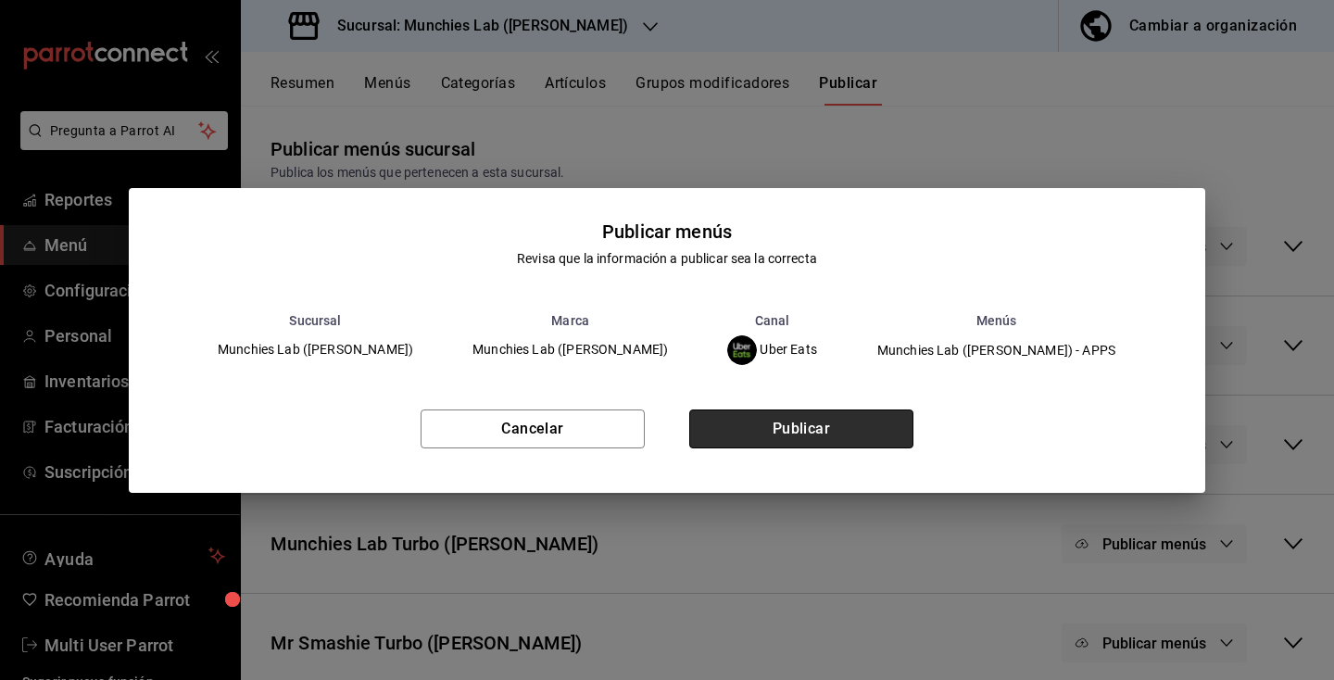
click at [869, 437] on button "Publicar" at bounding box center [801, 428] width 224 height 39
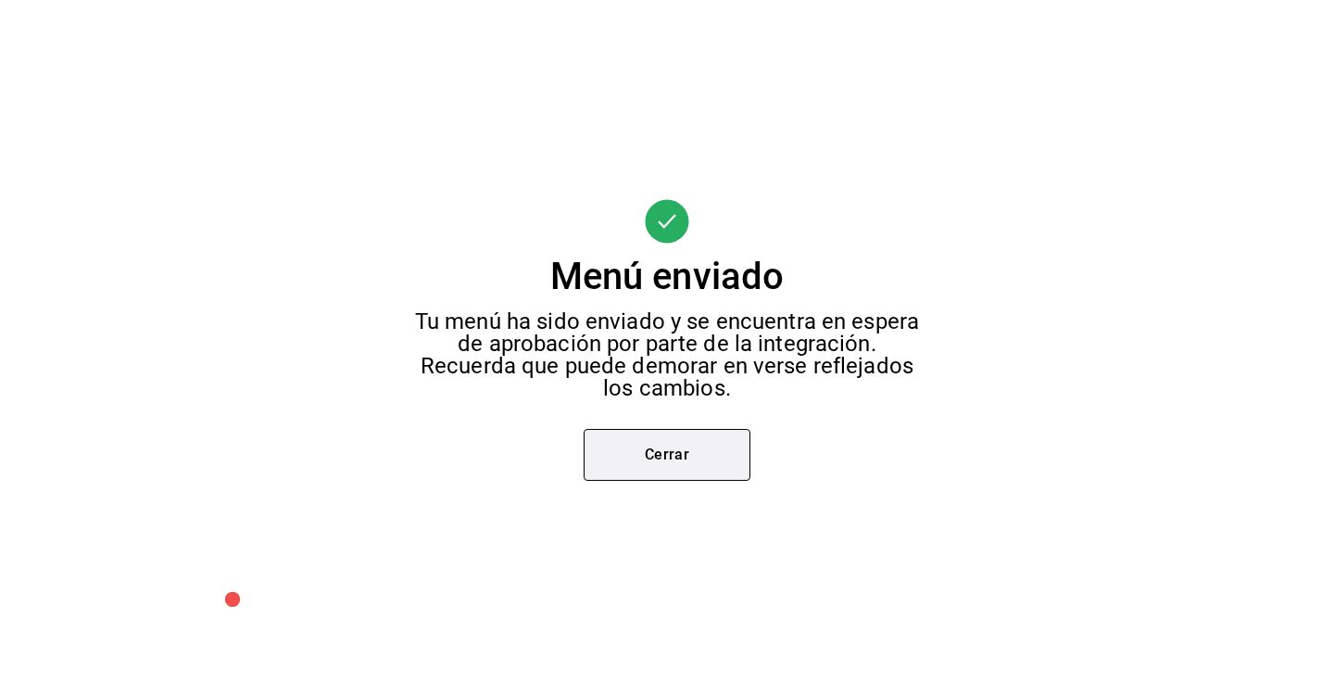
click at [721, 447] on button "Cerrar" at bounding box center [667, 455] width 167 height 52
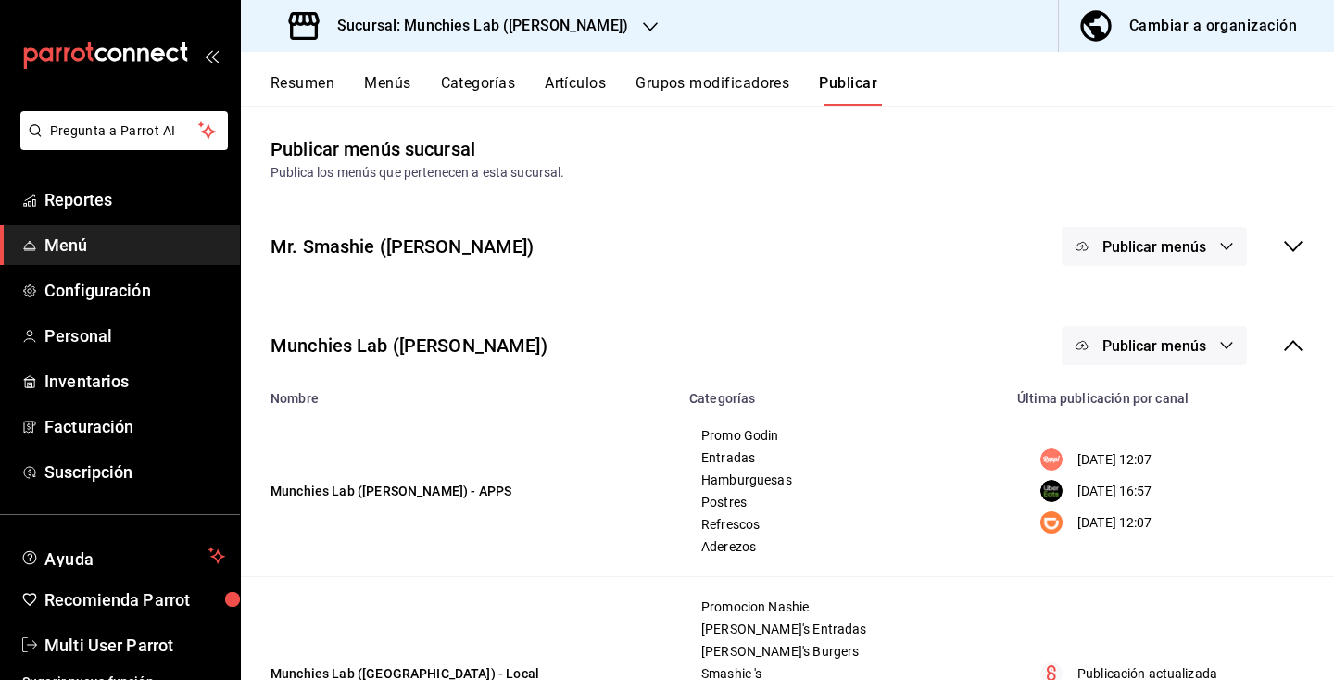
click at [1166, 345] on span "Publicar menús" at bounding box center [1154, 346] width 104 height 18
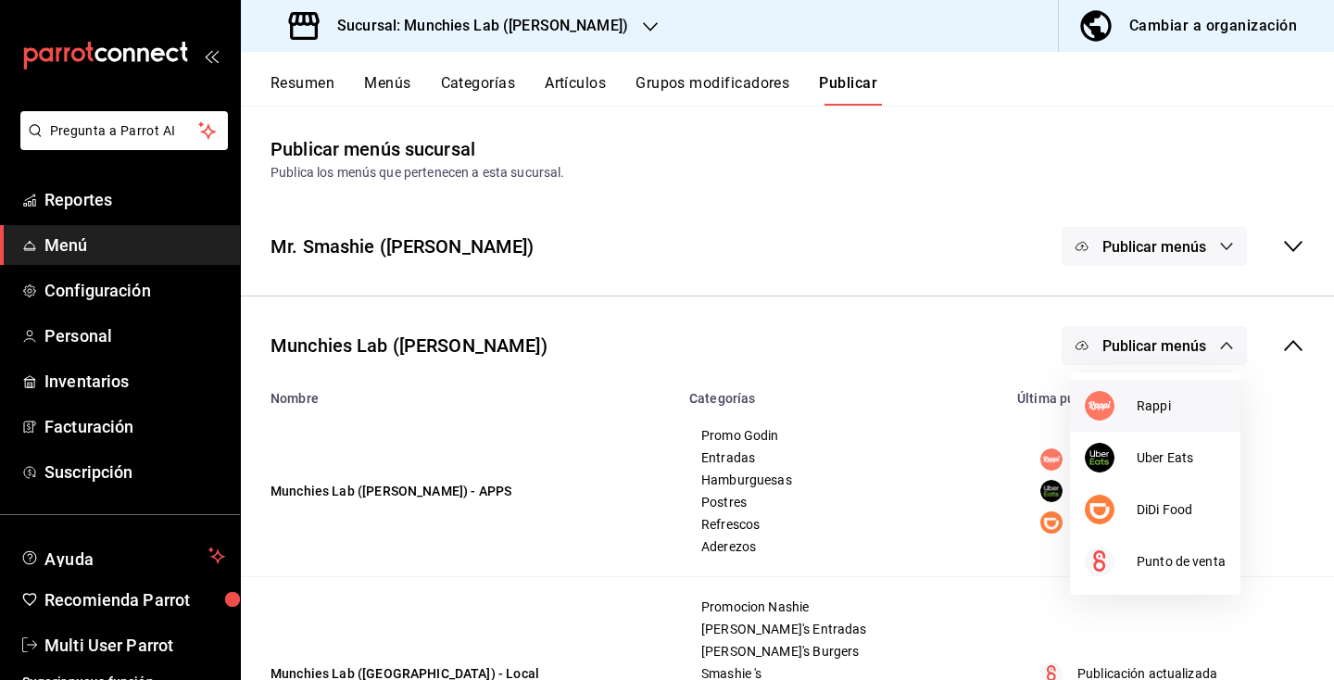
click at [1148, 395] on li "Rappi" at bounding box center [1155, 406] width 170 height 52
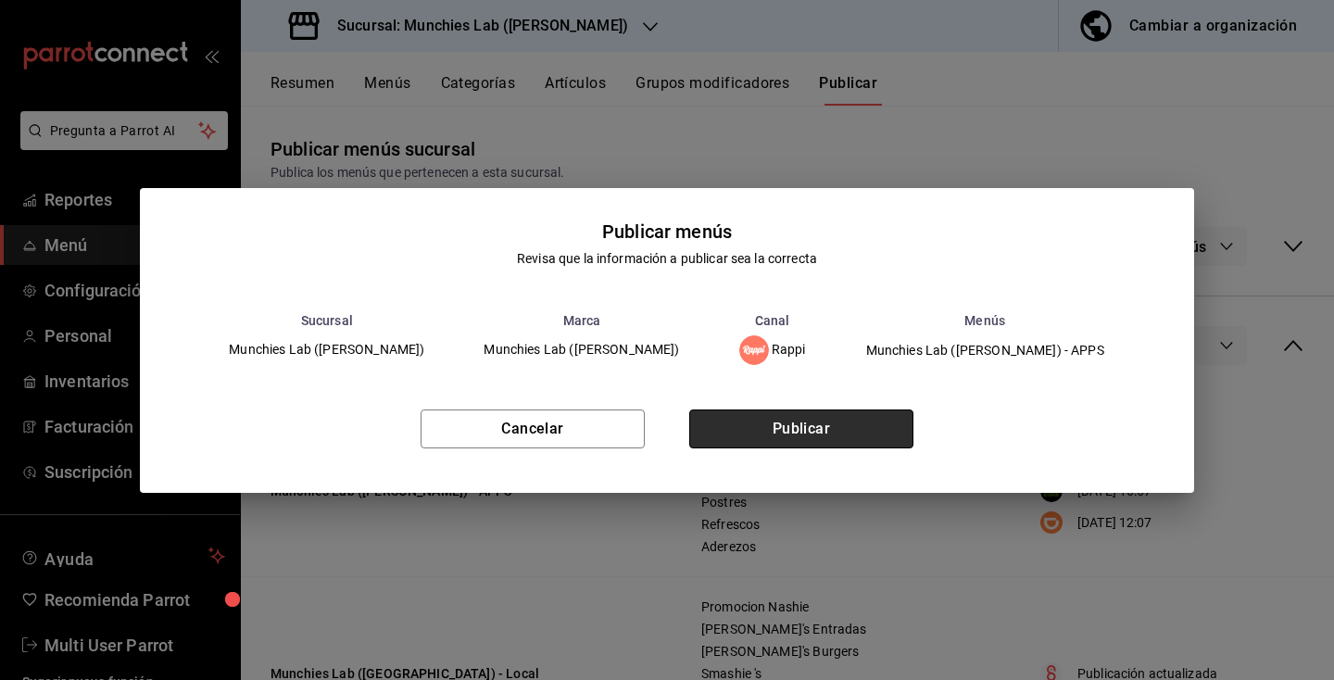
click at [888, 423] on button "Publicar" at bounding box center [801, 428] width 224 height 39
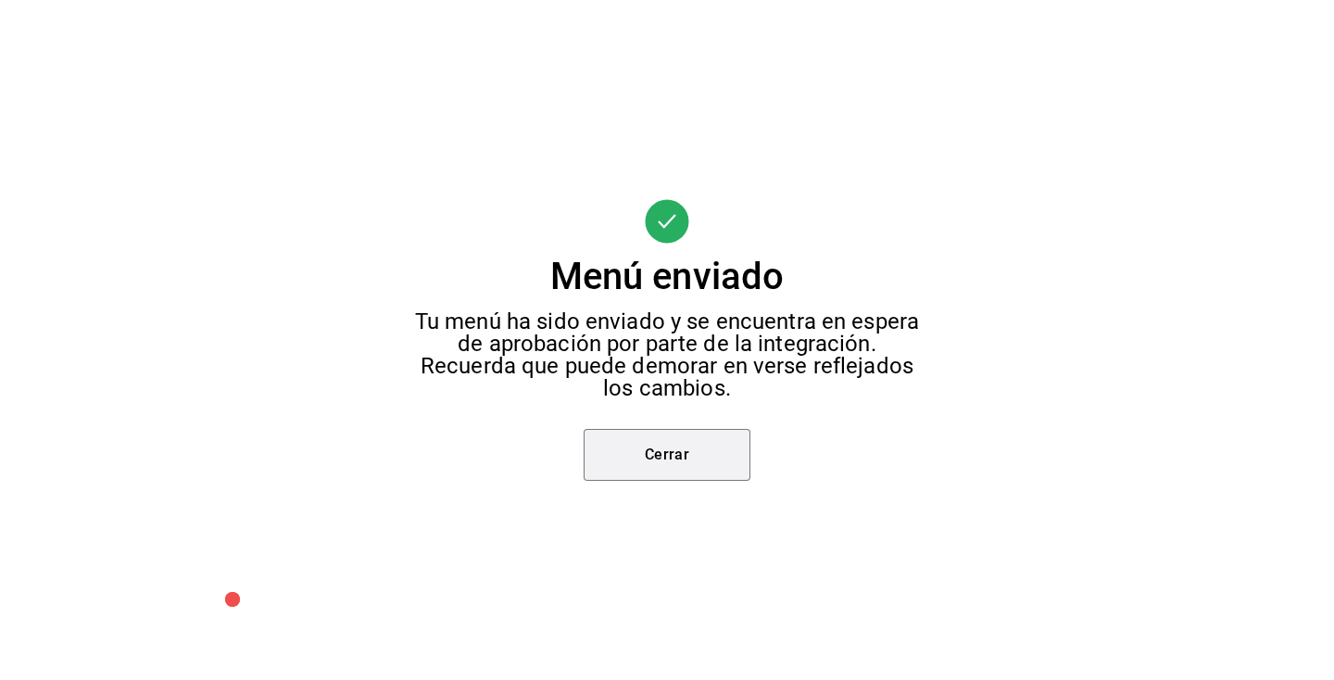
click at [745, 446] on button "Cerrar" at bounding box center [667, 455] width 167 height 52
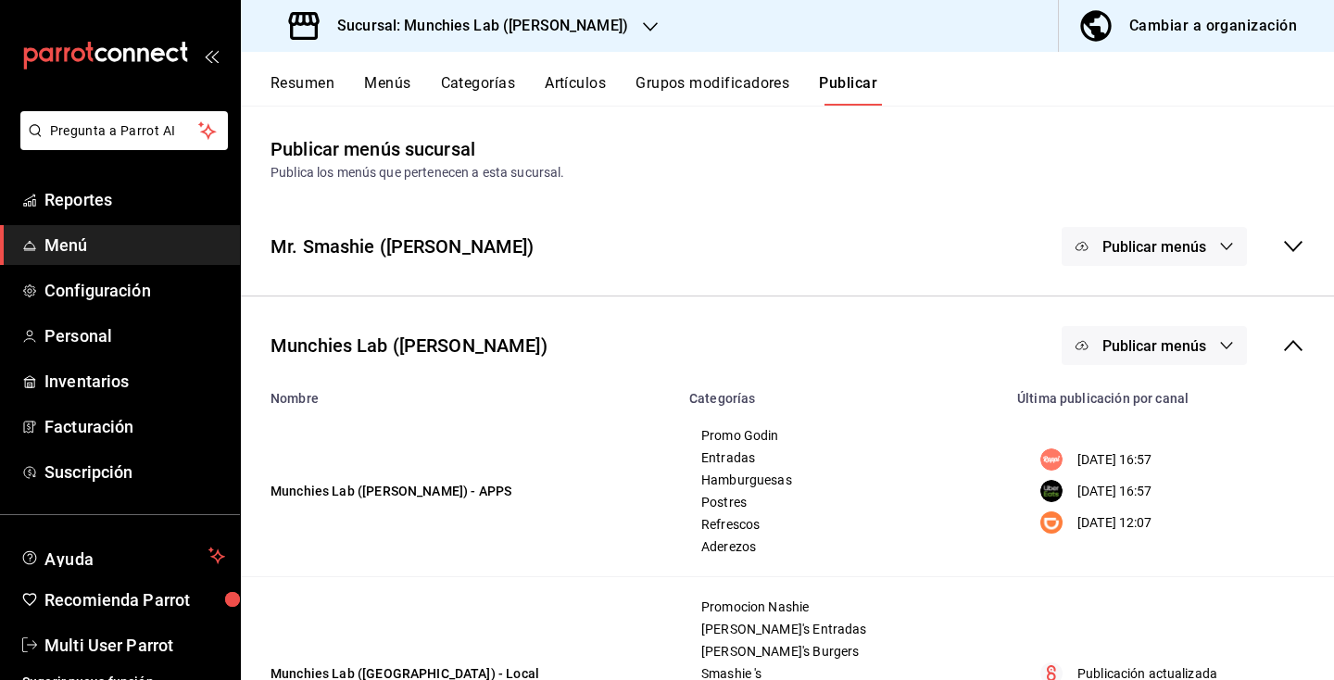
click at [1138, 339] on span "Publicar menús" at bounding box center [1154, 346] width 104 height 18
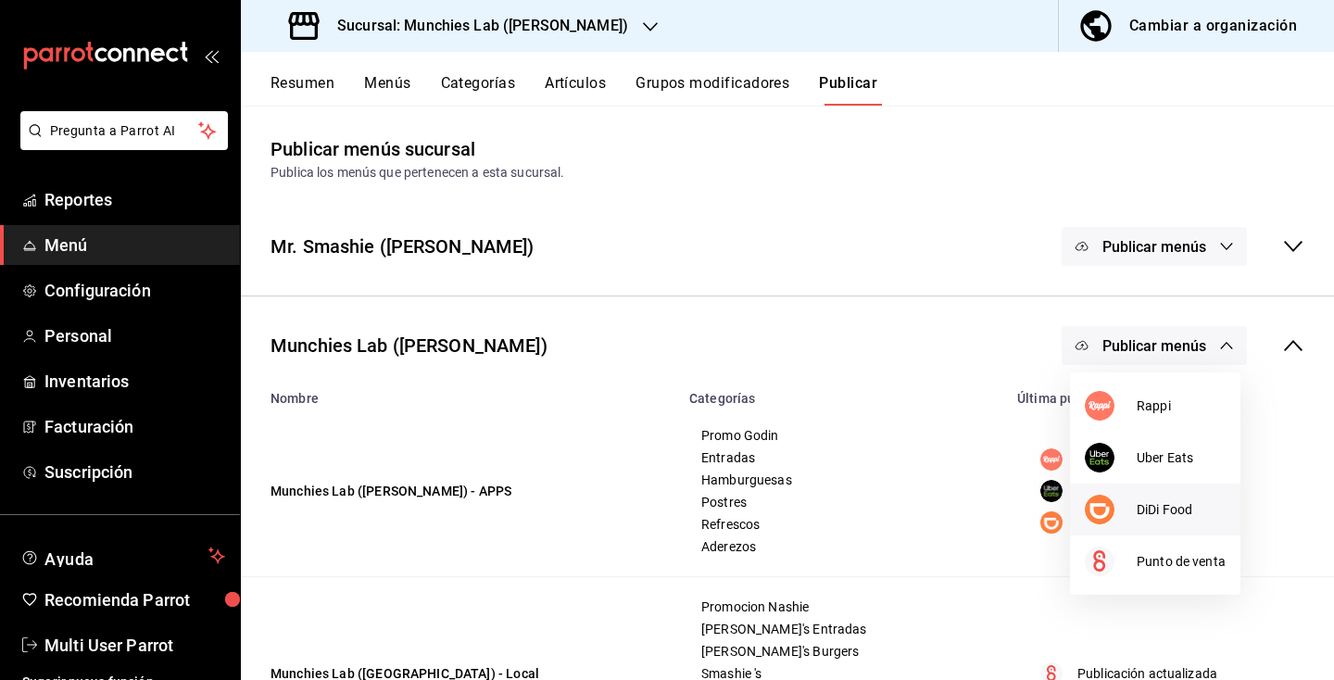
click at [1115, 519] on div at bounding box center [1111, 510] width 52 height 30
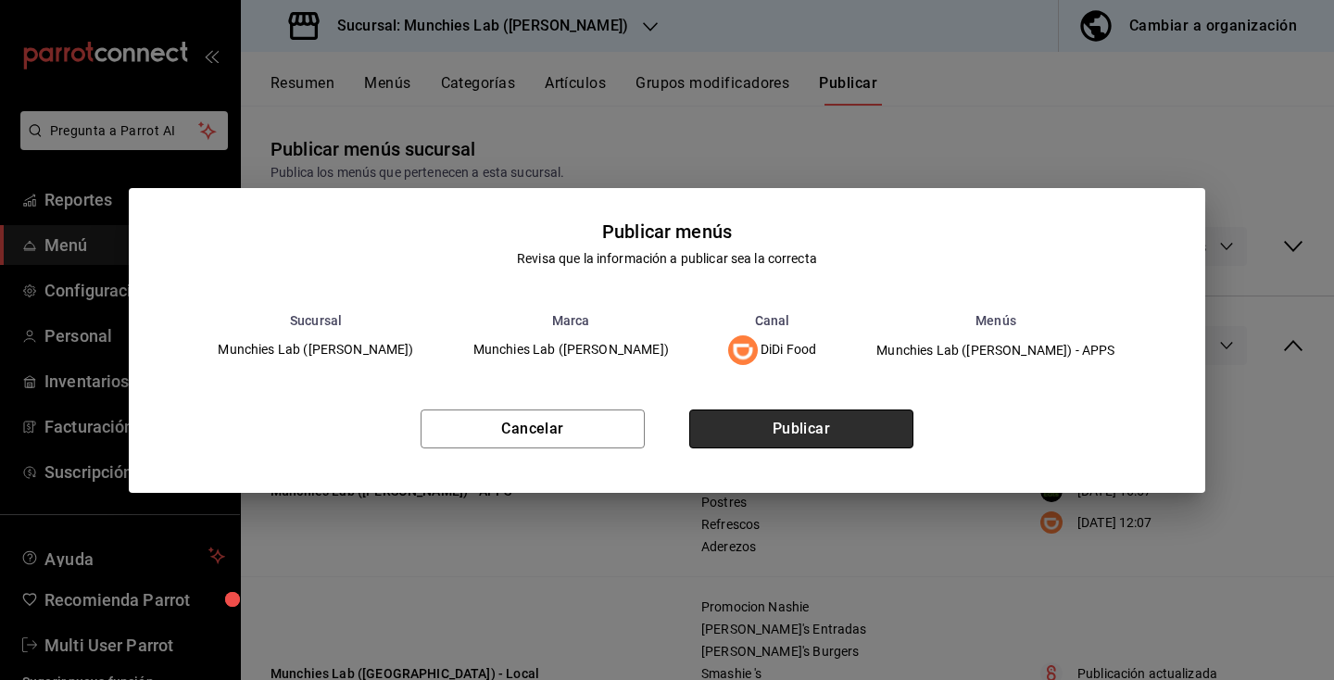
click at [825, 444] on button "Publicar" at bounding box center [801, 428] width 224 height 39
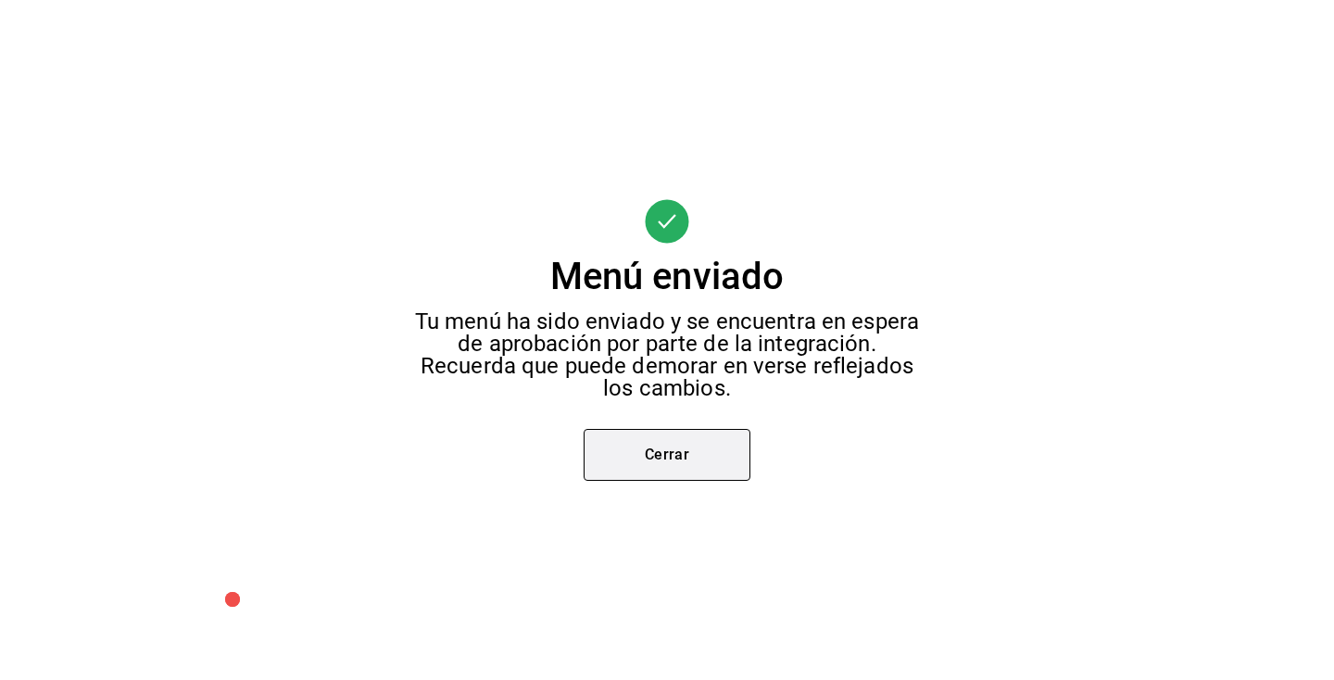
click at [712, 456] on button "Cerrar" at bounding box center [667, 455] width 167 height 52
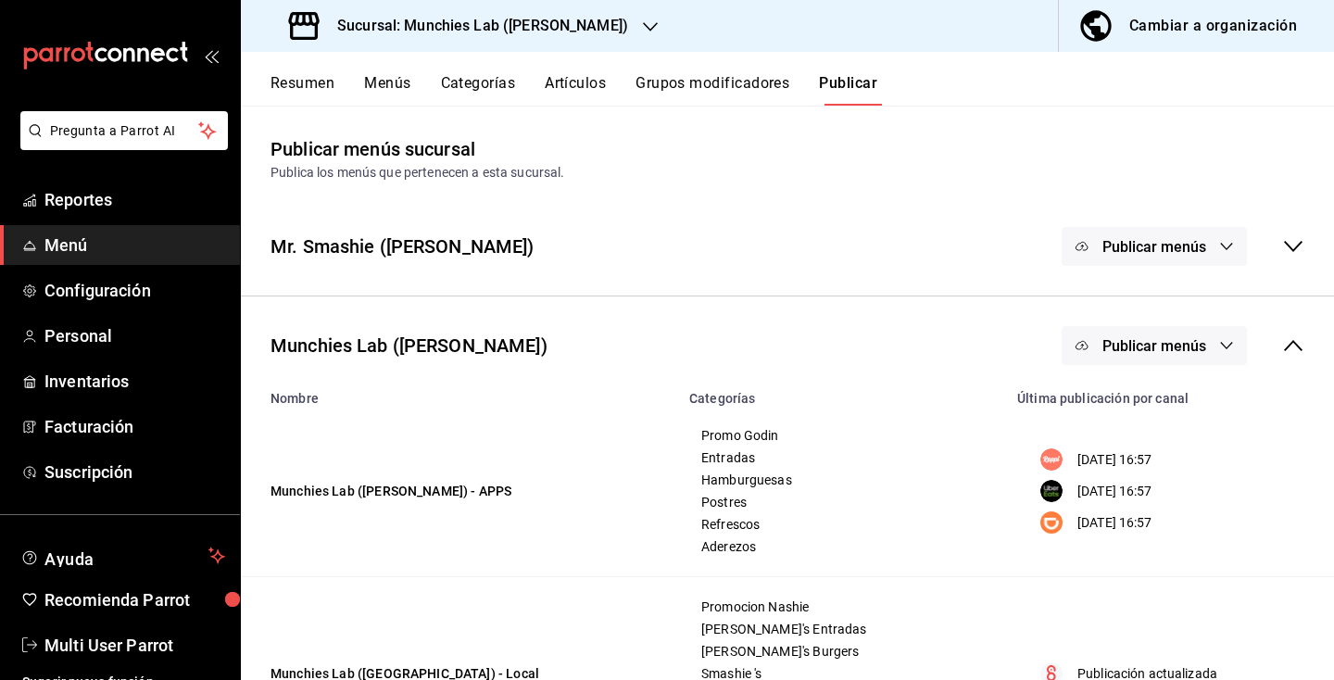
click at [1303, 348] on icon at bounding box center [1293, 345] width 22 height 22
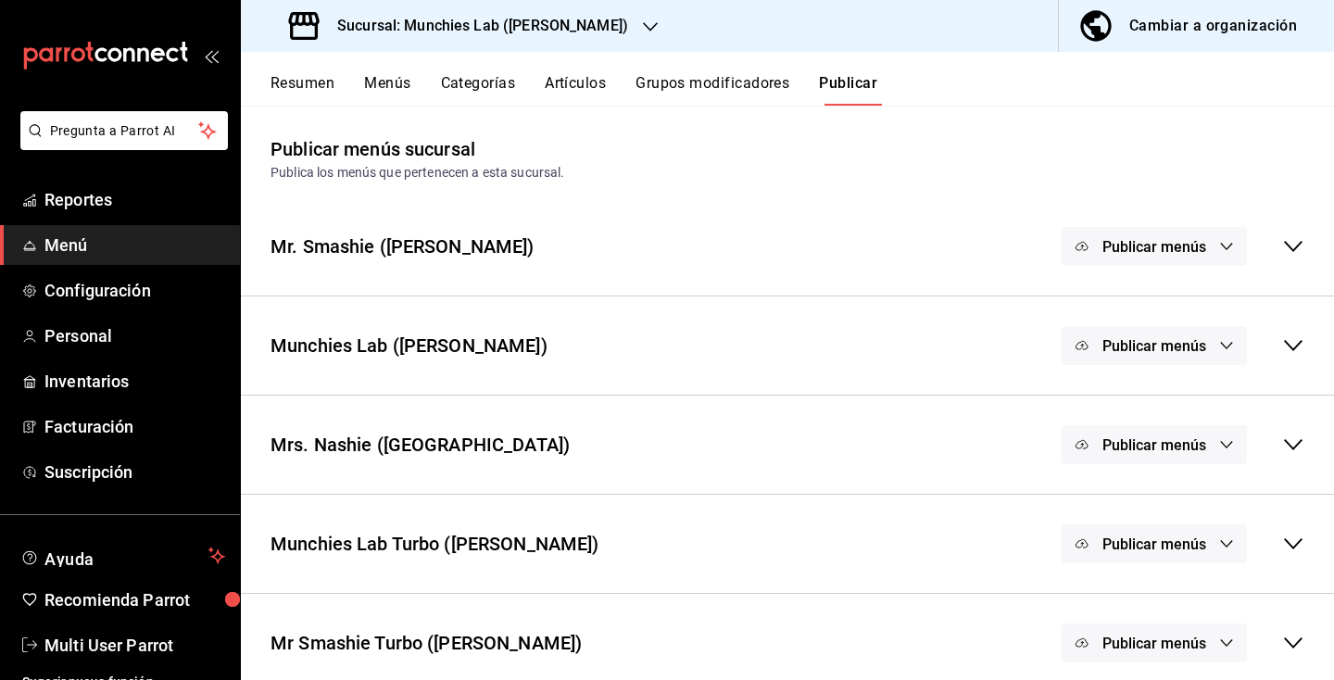
click at [643, 28] on icon "button" at bounding box center [650, 26] width 15 height 15
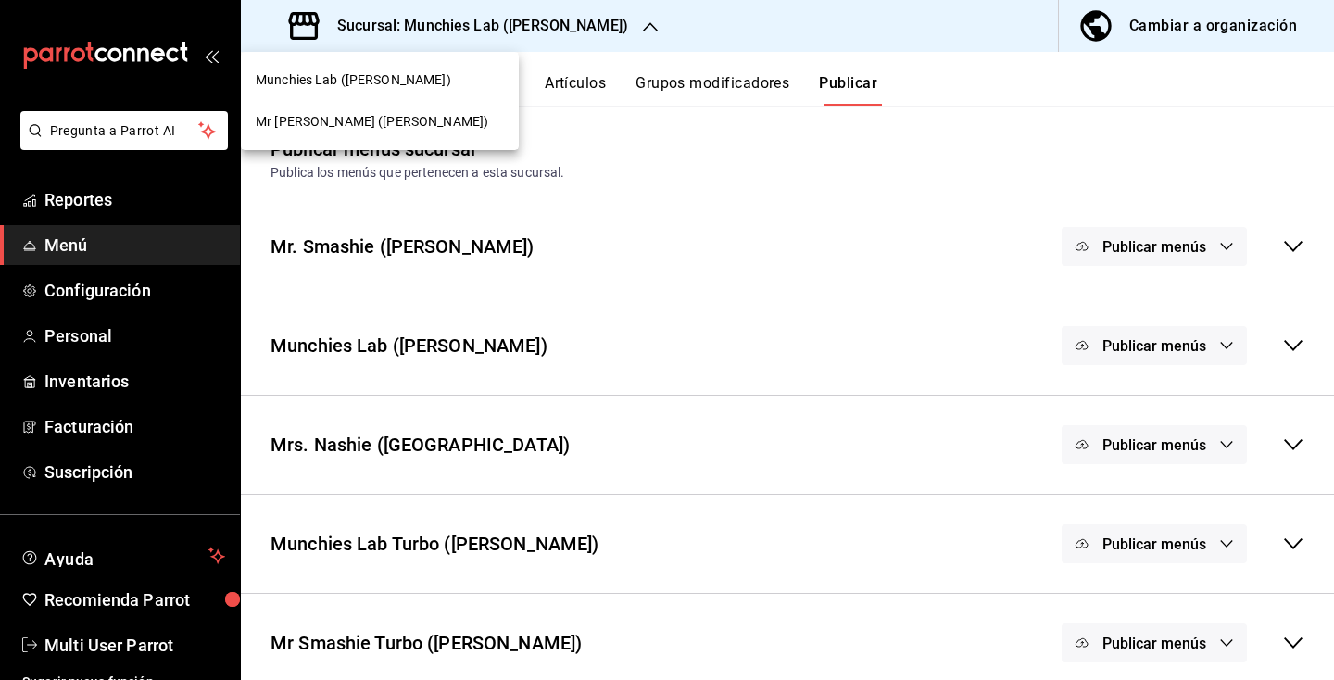
click at [424, 119] on span "Mr [PERSON_NAME] ([PERSON_NAME])" at bounding box center [372, 121] width 233 height 19
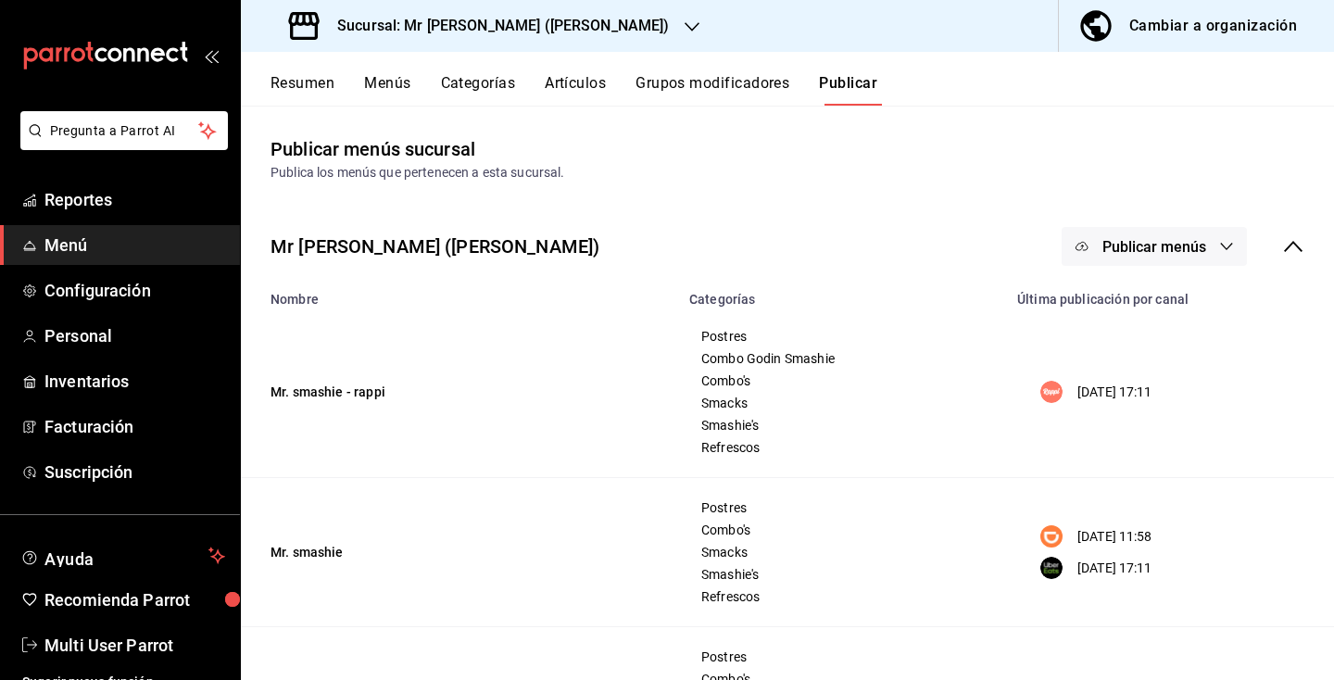
click at [1291, 245] on icon at bounding box center [1293, 246] width 19 height 11
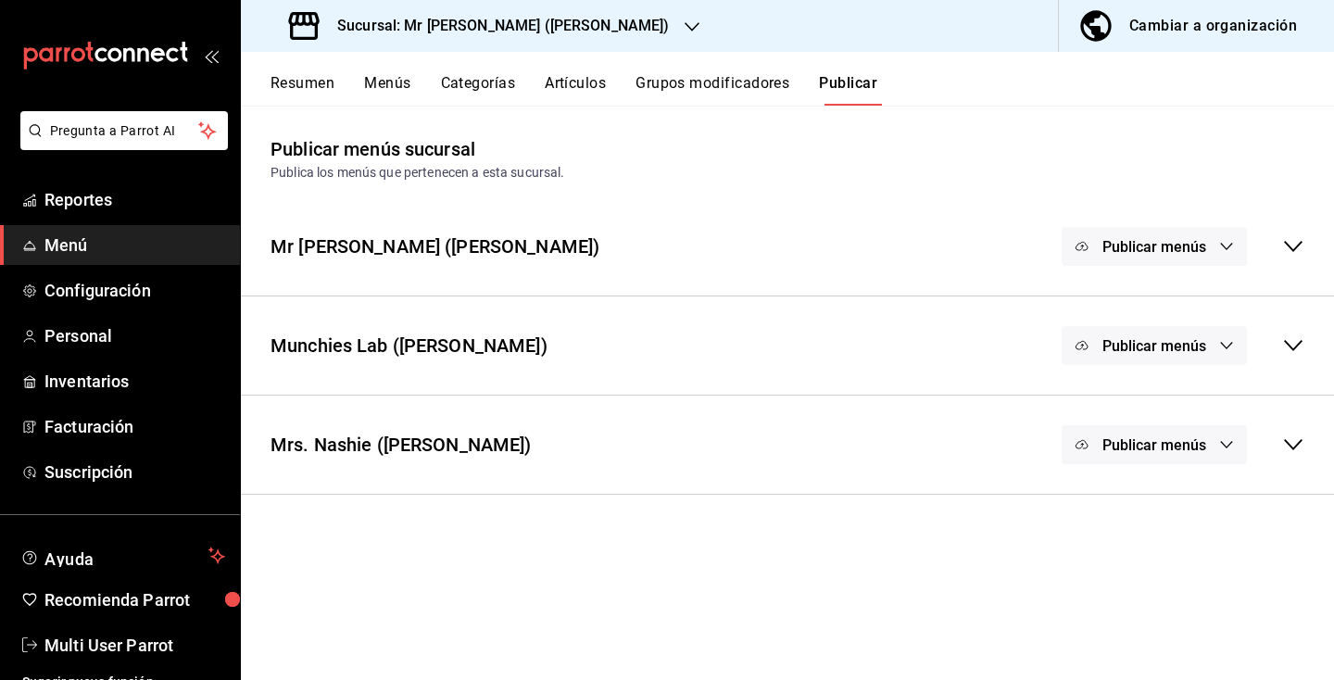
click at [1203, 332] on button "Publicar menús" at bounding box center [1154, 345] width 185 height 39
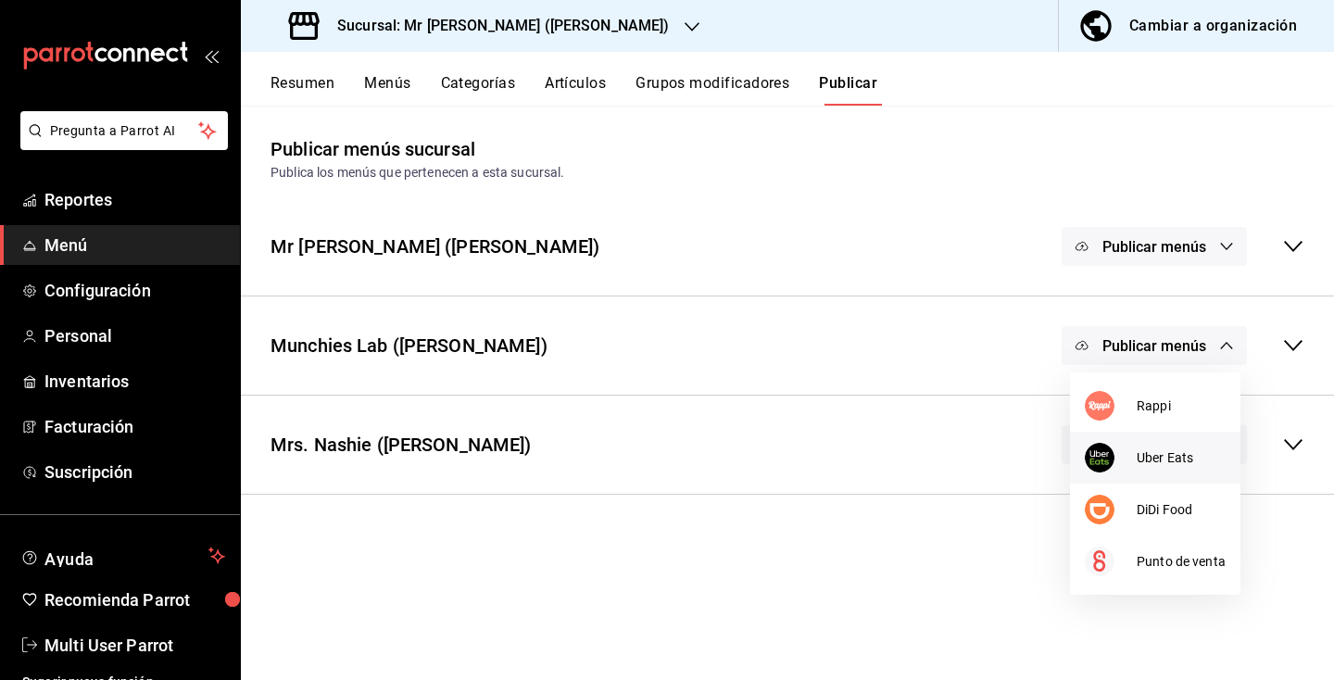
click at [1125, 468] on div at bounding box center [1111, 458] width 52 height 30
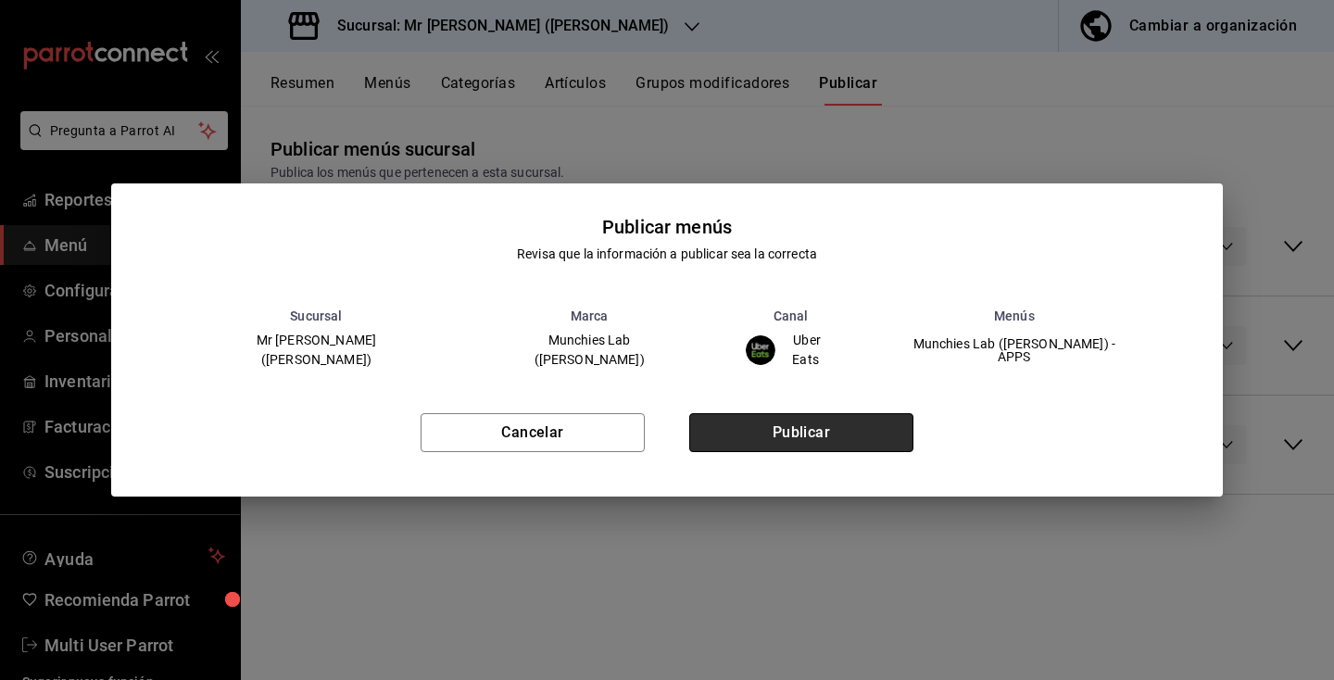
click at [847, 440] on button "Publicar" at bounding box center [801, 432] width 224 height 39
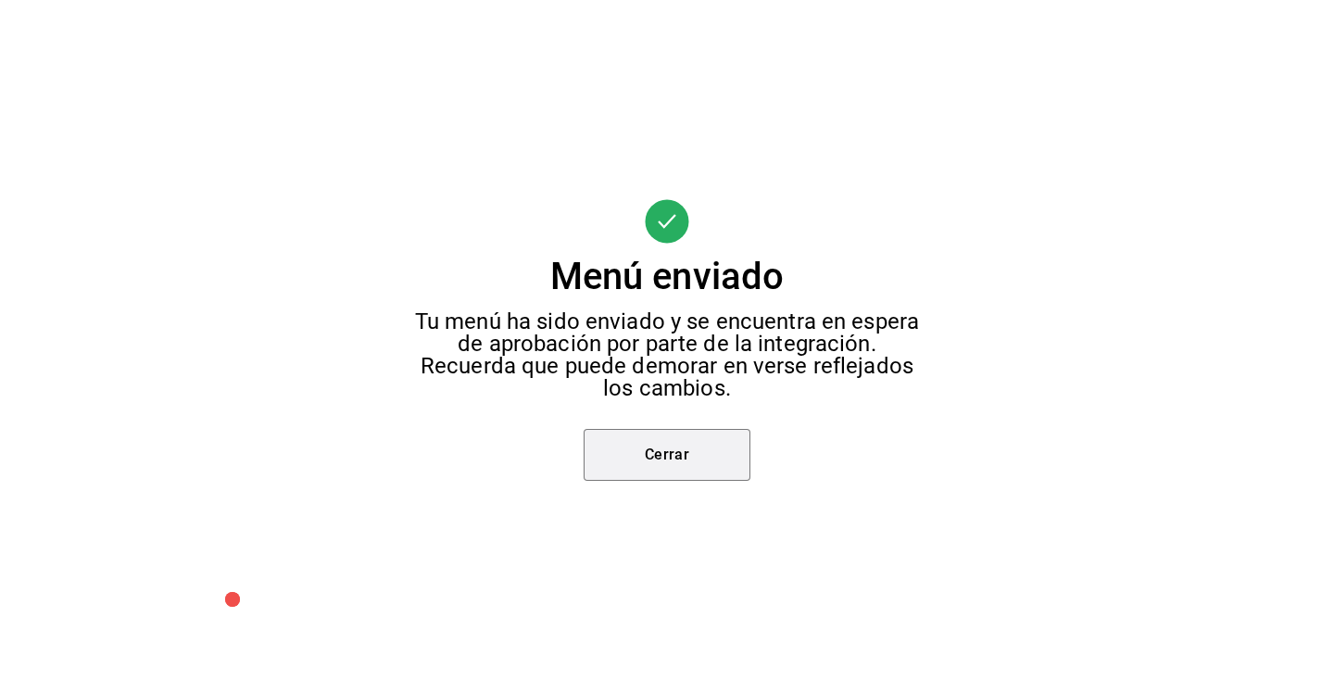
click at [711, 447] on button "Cerrar" at bounding box center [667, 455] width 167 height 52
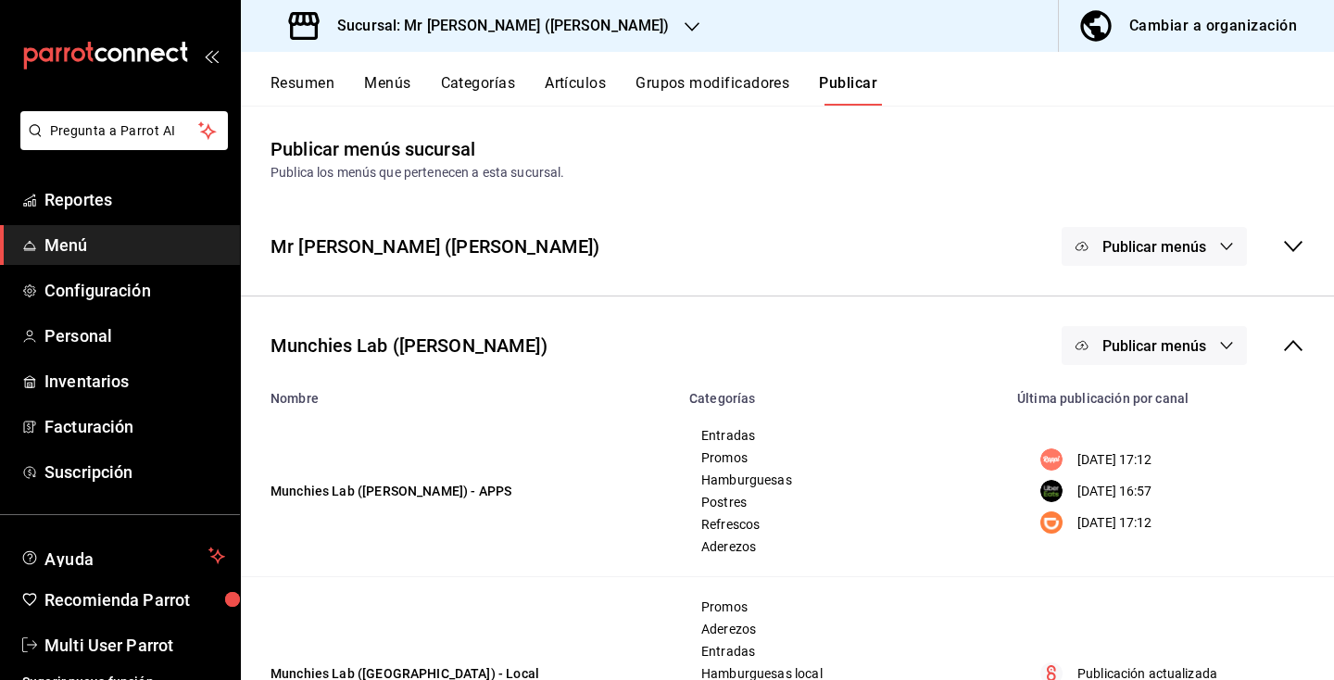
click at [1215, 355] on button "Publicar menús" at bounding box center [1154, 345] width 185 height 39
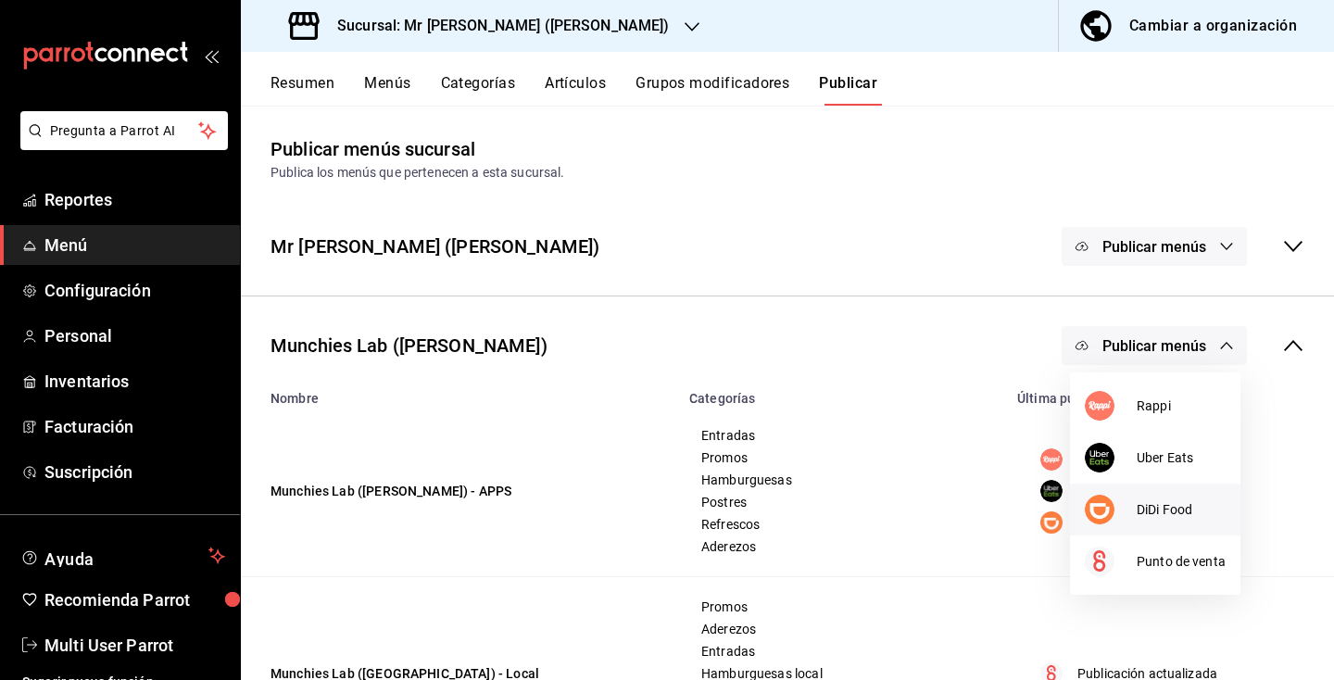
click at [1168, 509] on span "DiDi Food" at bounding box center [1181, 509] width 89 height 19
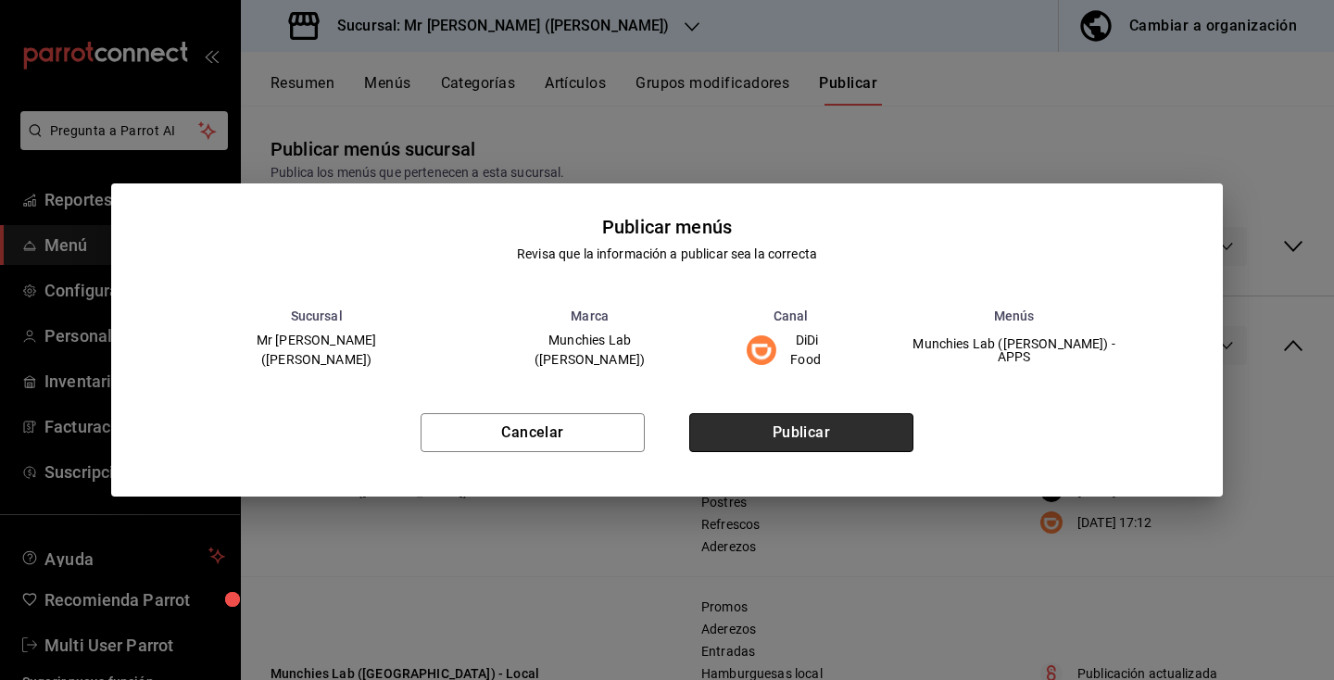
click at [906, 434] on button "Publicar" at bounding box center [801, 432] width 224 height 39
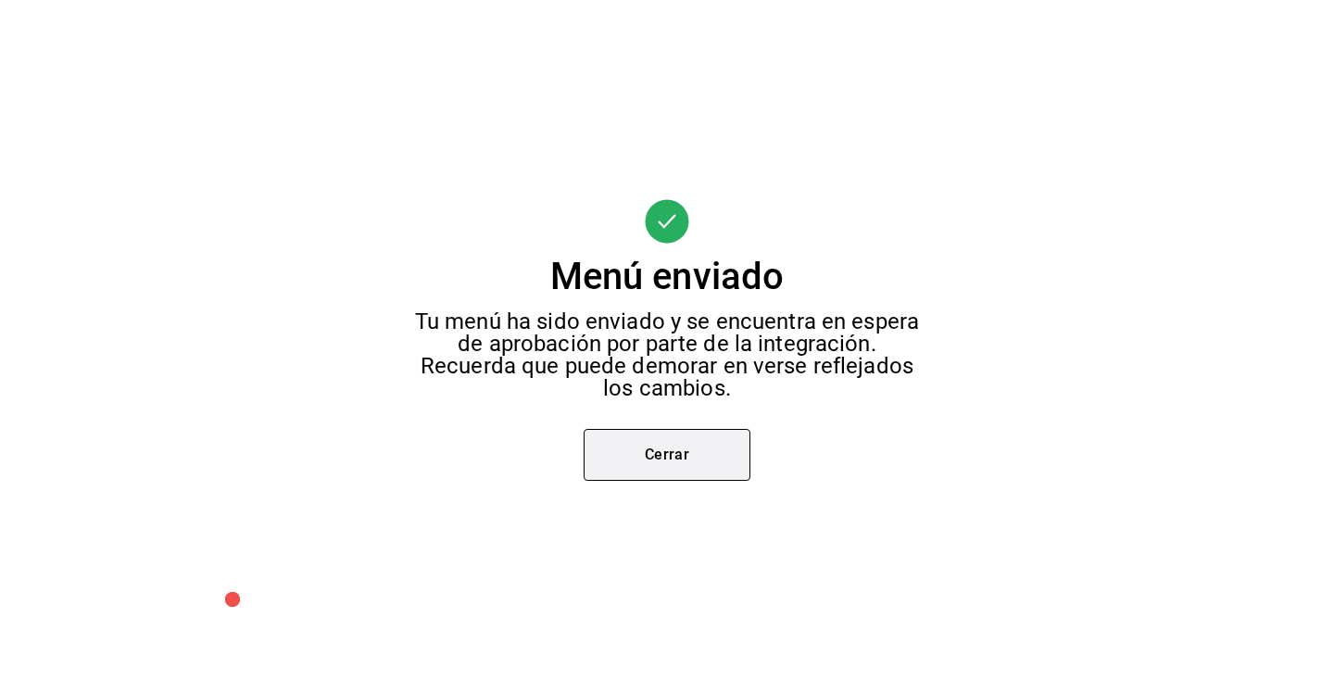
click at [699, 451] on button "Cerrar" at bounding box center [667, 455] width 167 height 52
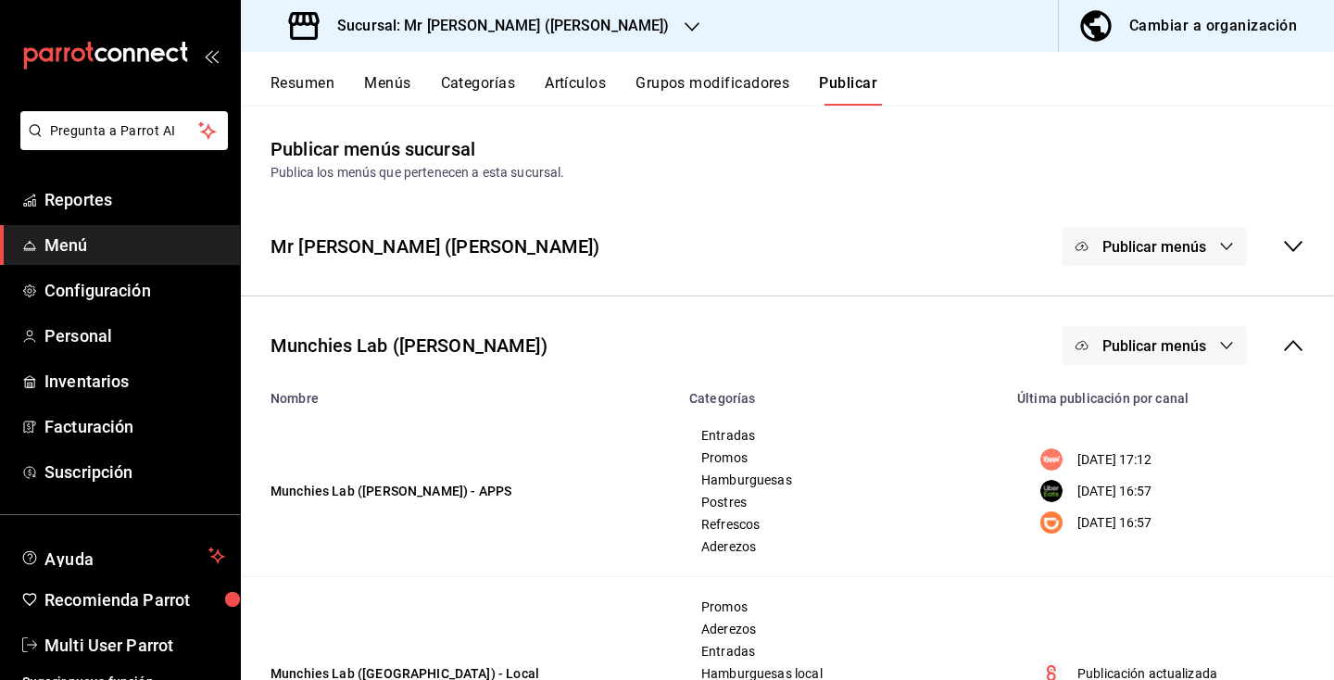
click at [1177, 334] on button "Publicar menús" at bounding box center [1154, 345] width 185 height 39
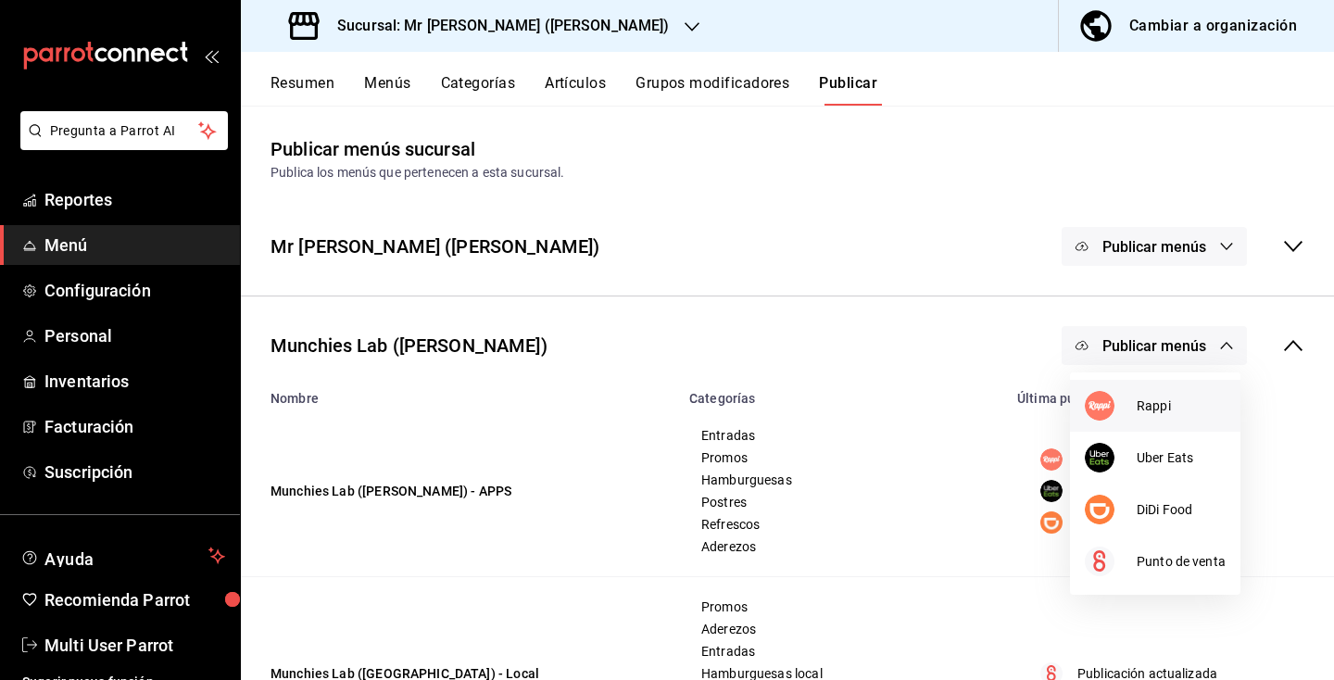
click at [1164, 404] on span "Rappi" at bounding box center [1181, 406] width 89 height 19
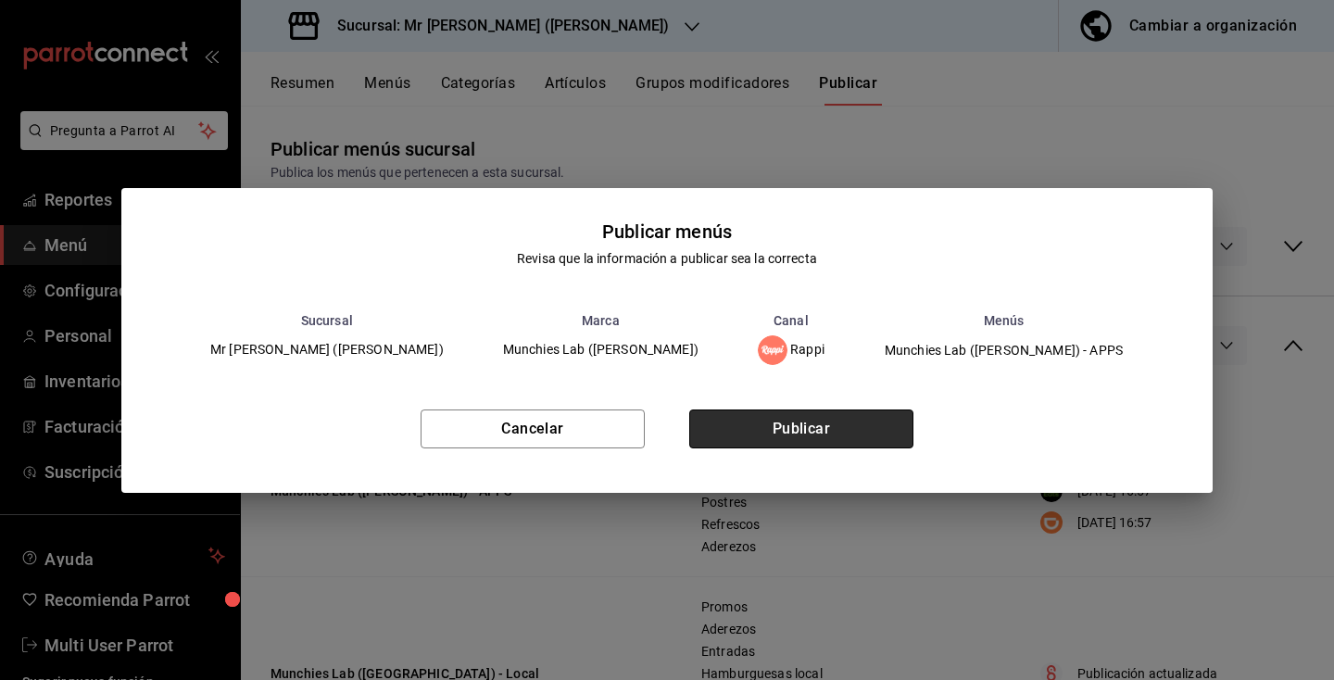
click at [819, 425] on button "Publicar" at bounding box center [801, 428] width 224 height 39
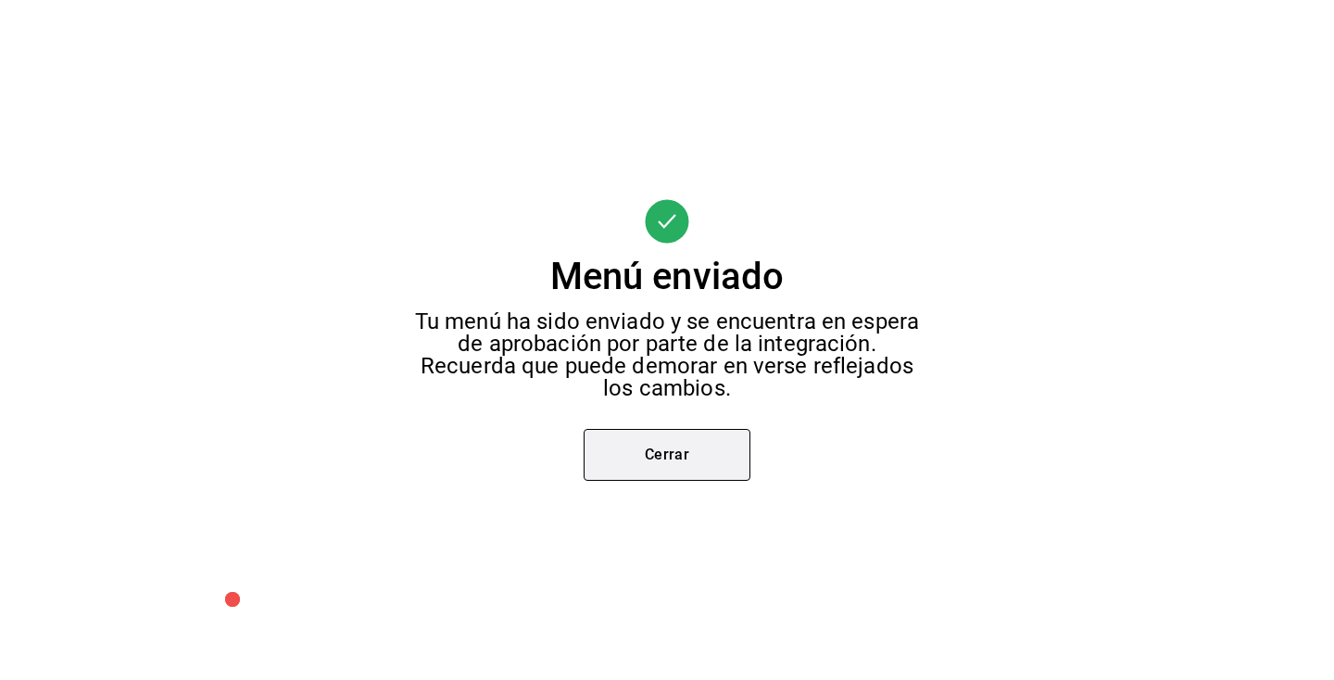
click at [685, 464] on button "Cerrar" at bounding box center [667, 455] width 167 height 52
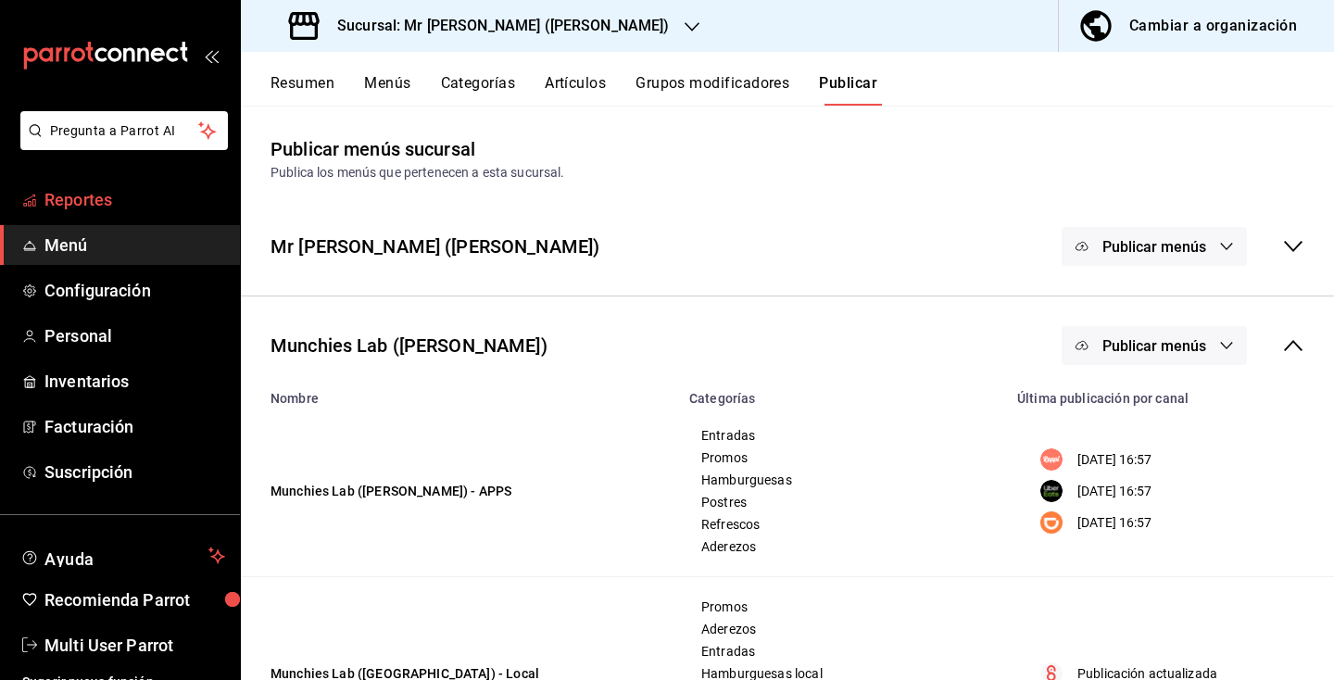
click at [110, 203] on span "Reportes" at bounding box center [134, 199] width 181 height 25
